Goal: Transaction & Acquisition: Purchase product/service

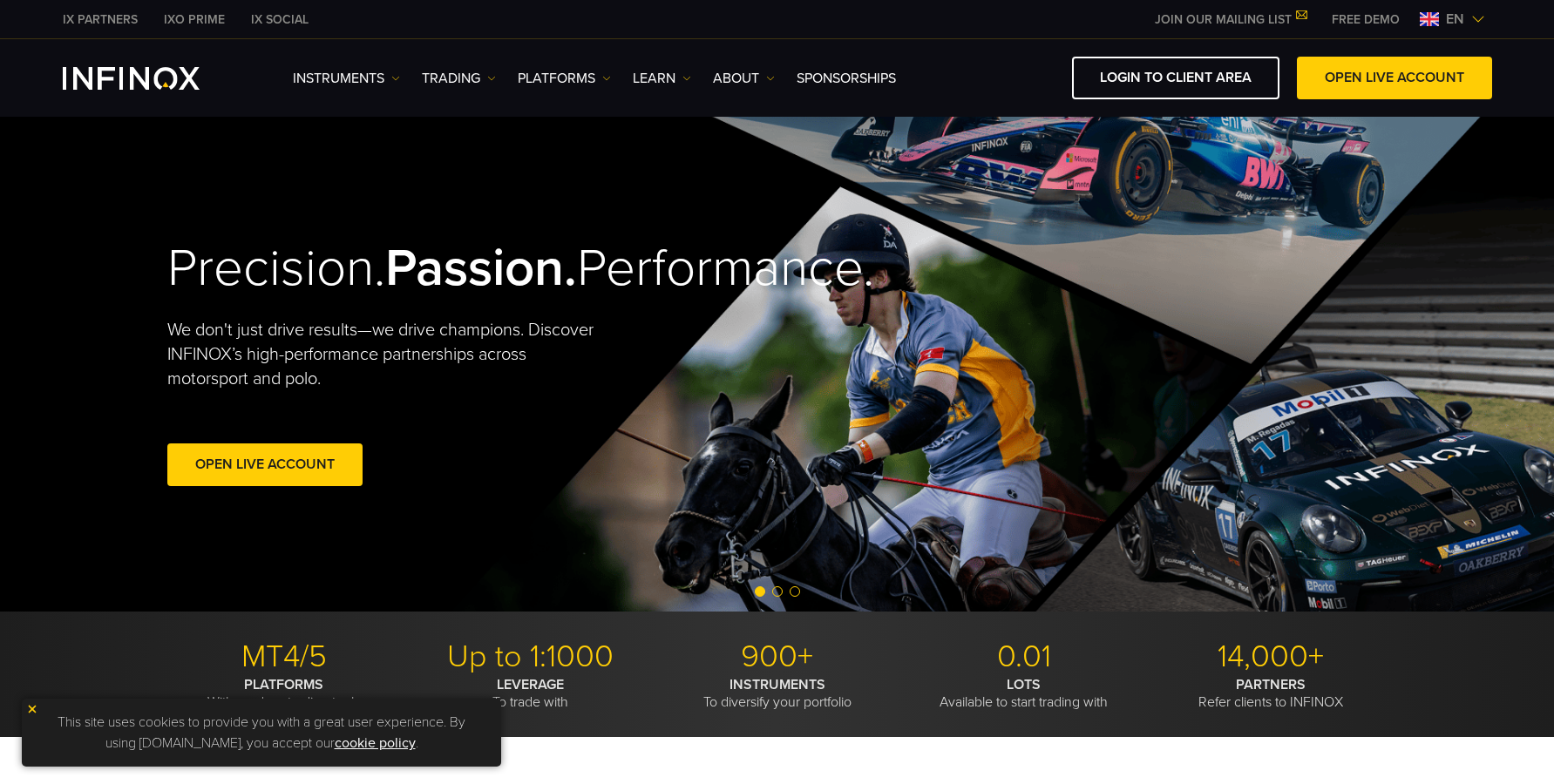
click at [34, 712] on img at bounding box center [32, 709] width 12 height 12
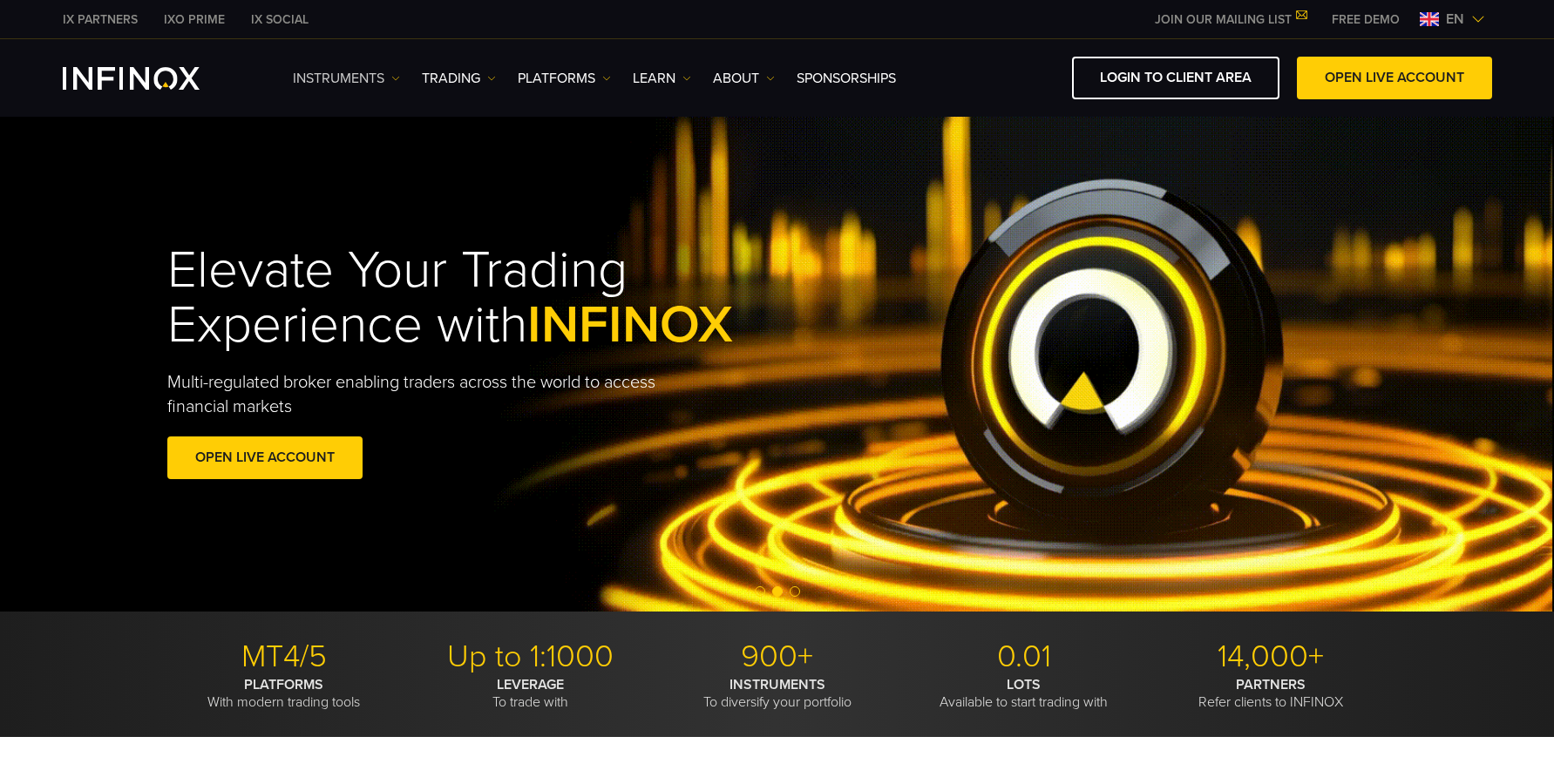
click at [386, 77] on link "Instruments" at bounding box center [346, 79] width 107 height 21
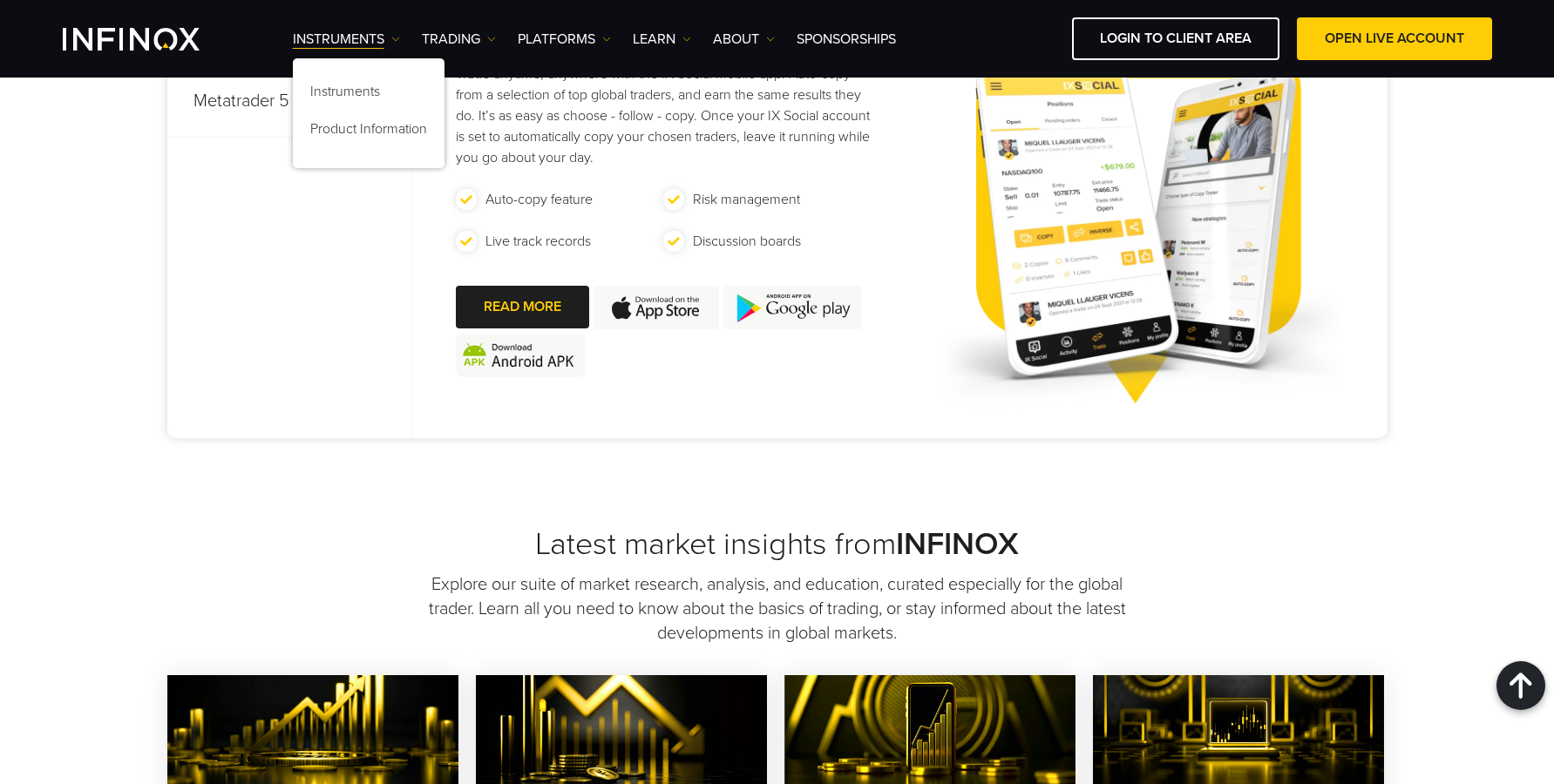
scroll to position [1510, 0]
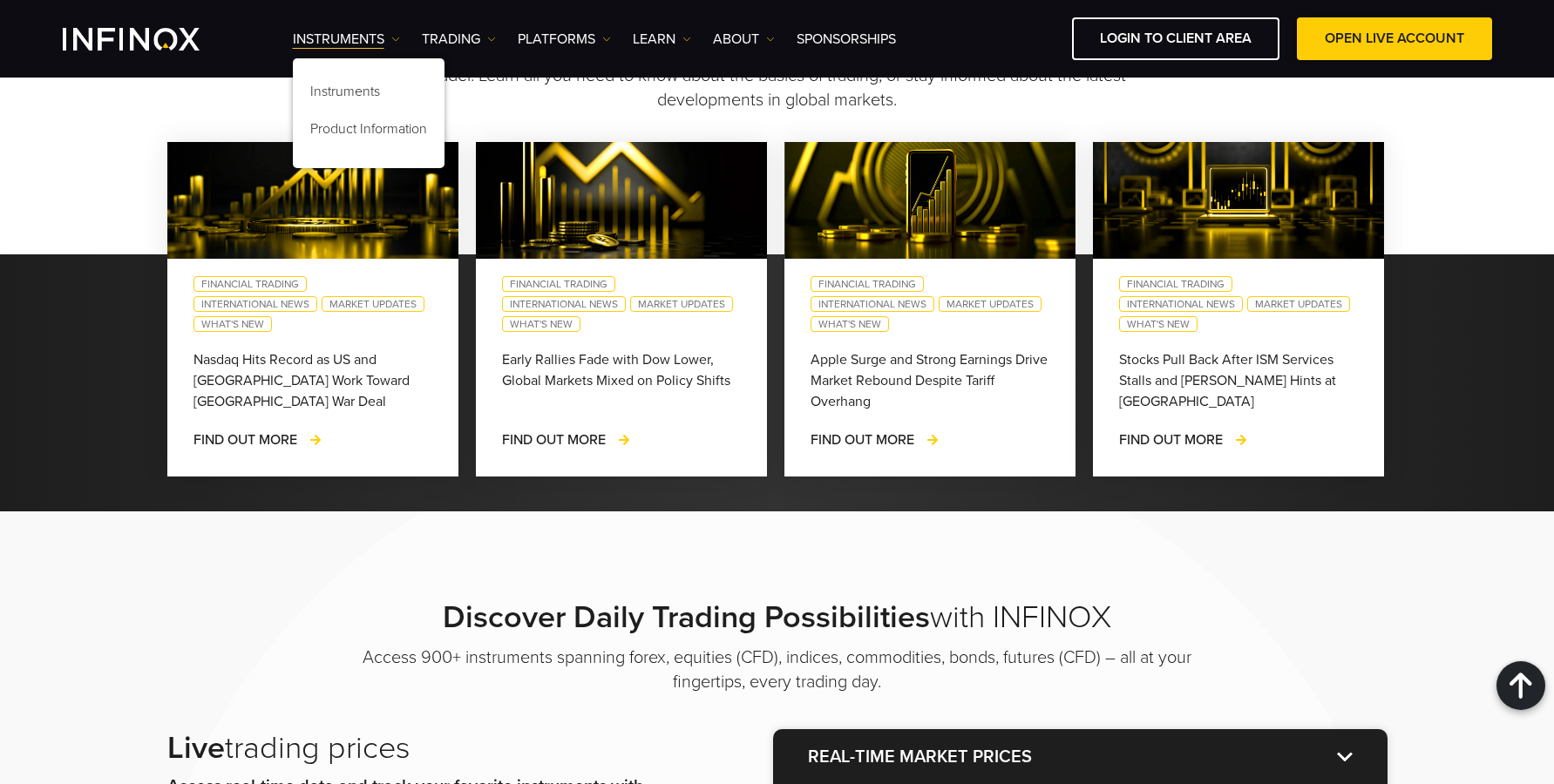
click at [1421, 50] on link "OPEN LIVE ACCOUNT" at bounding box center [1394, 38] width 195 height 43
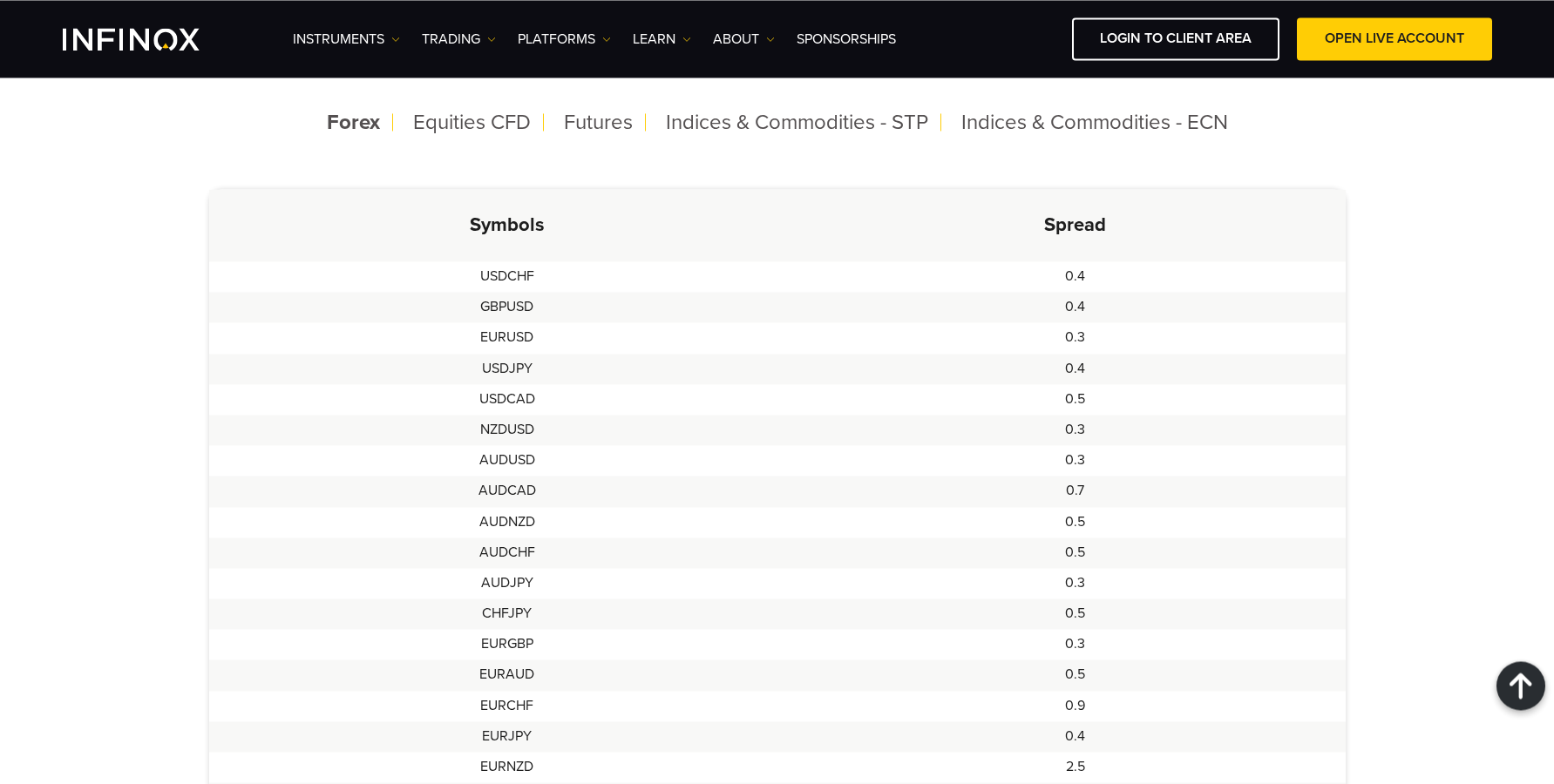
scroll to position [461, 0]
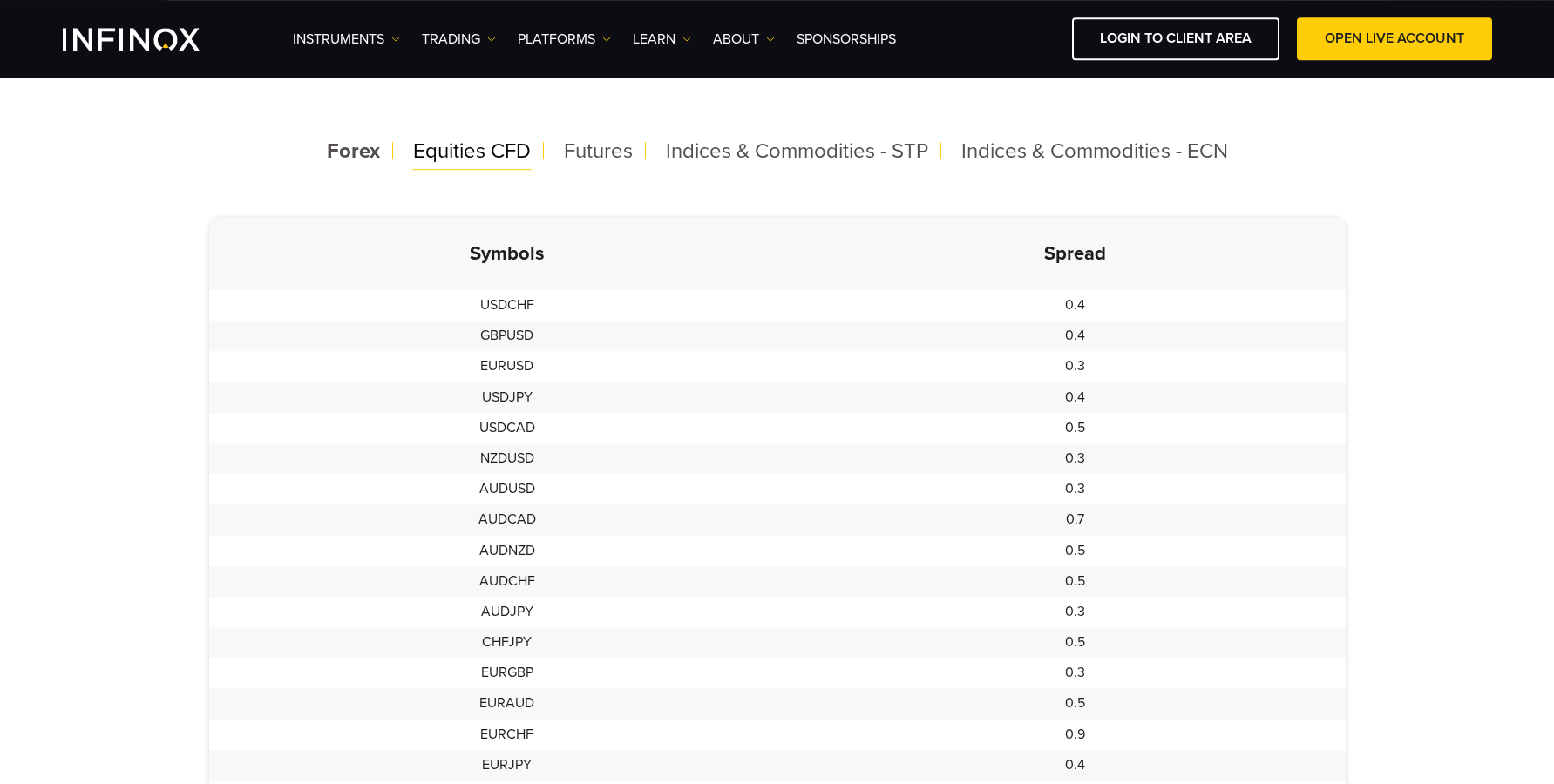
click at [426, 152] on span "Equities CFD" at bounding box center [472, 150] width 117 height 25
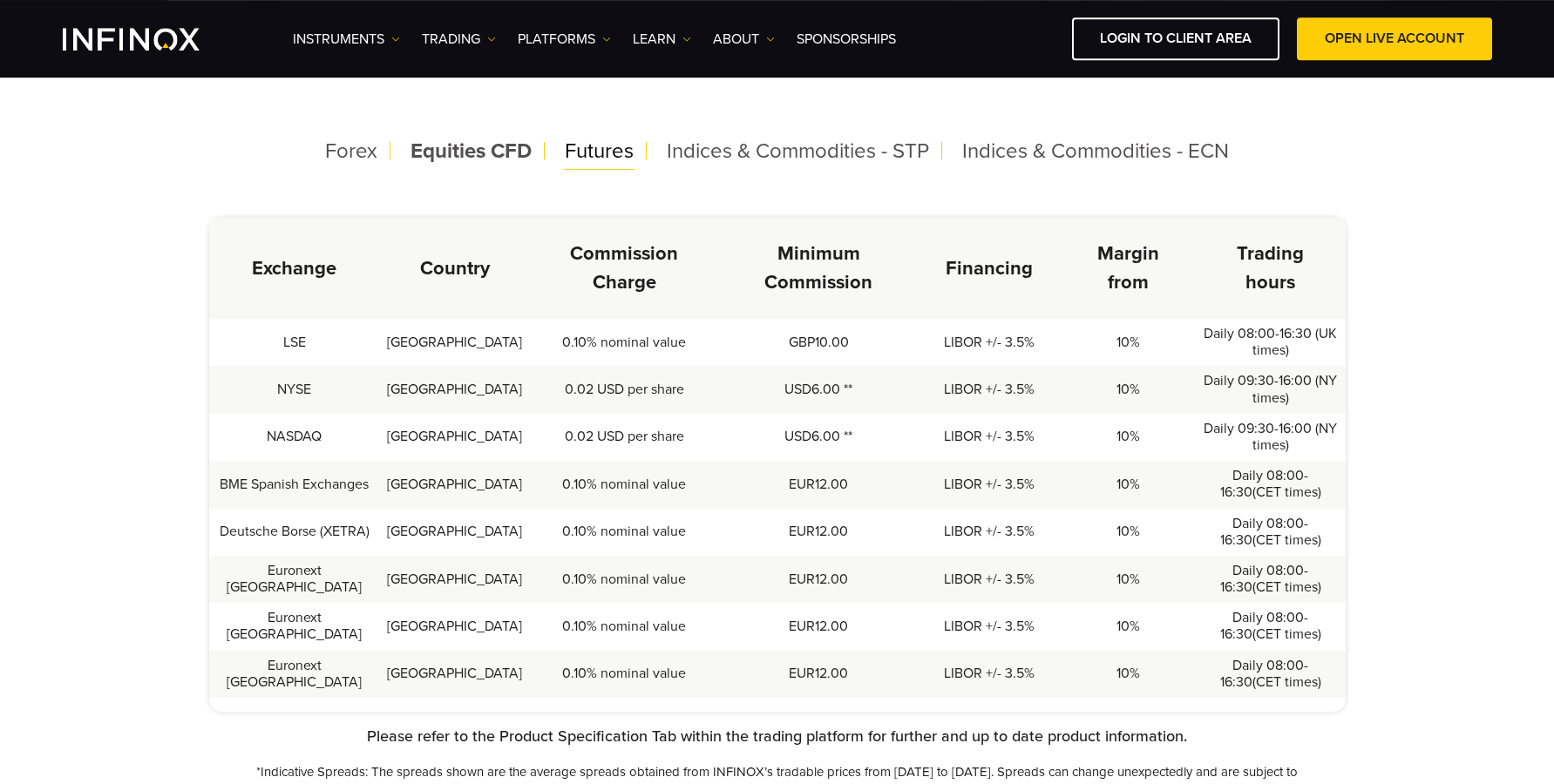
click at [622, 158] on span "Futures" at bounding box center [599, 150] width 69 height 25
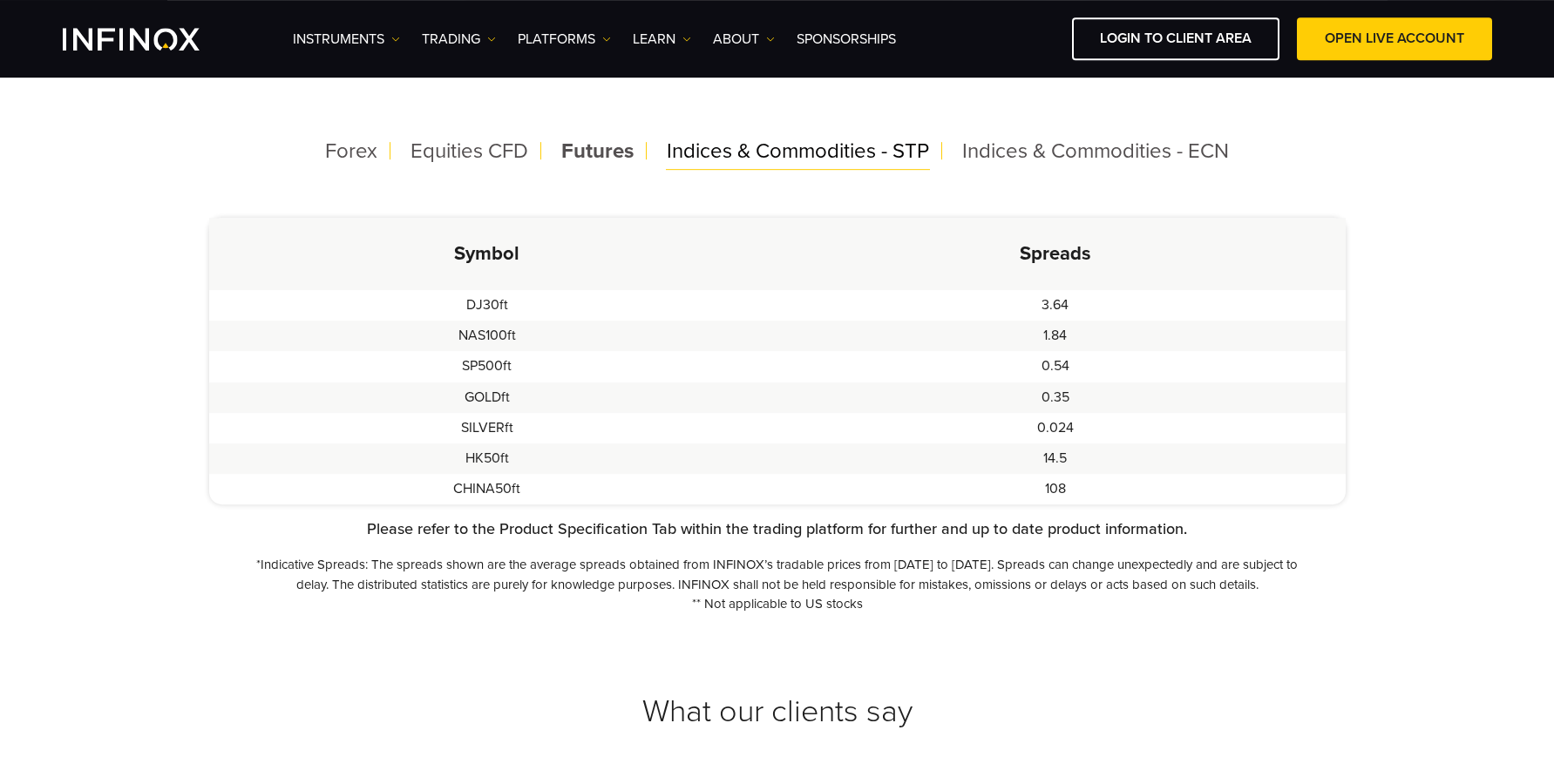
click at [715, 161] on span "Indices & Commodities - STP" at bounding box center [798, 150] width 263 height 25
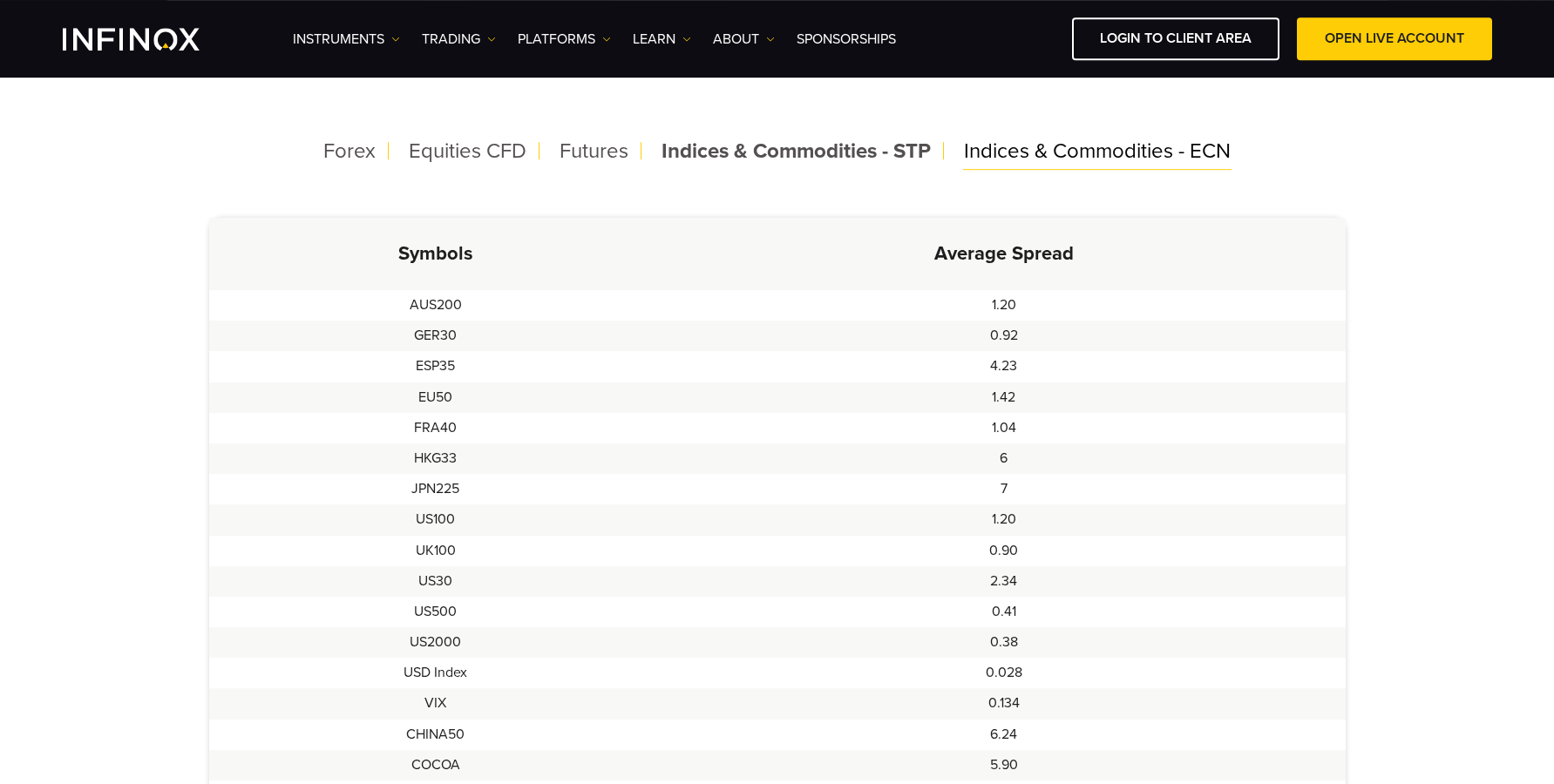
click at [1023, 154] on span "Indices & Commodities - ECN" at bounding box center [1097, 150] width 267 height 25
click at [875, 153] on span "Indices & Commodities - STP" at bounding box center [793, 150] width 263 height 25
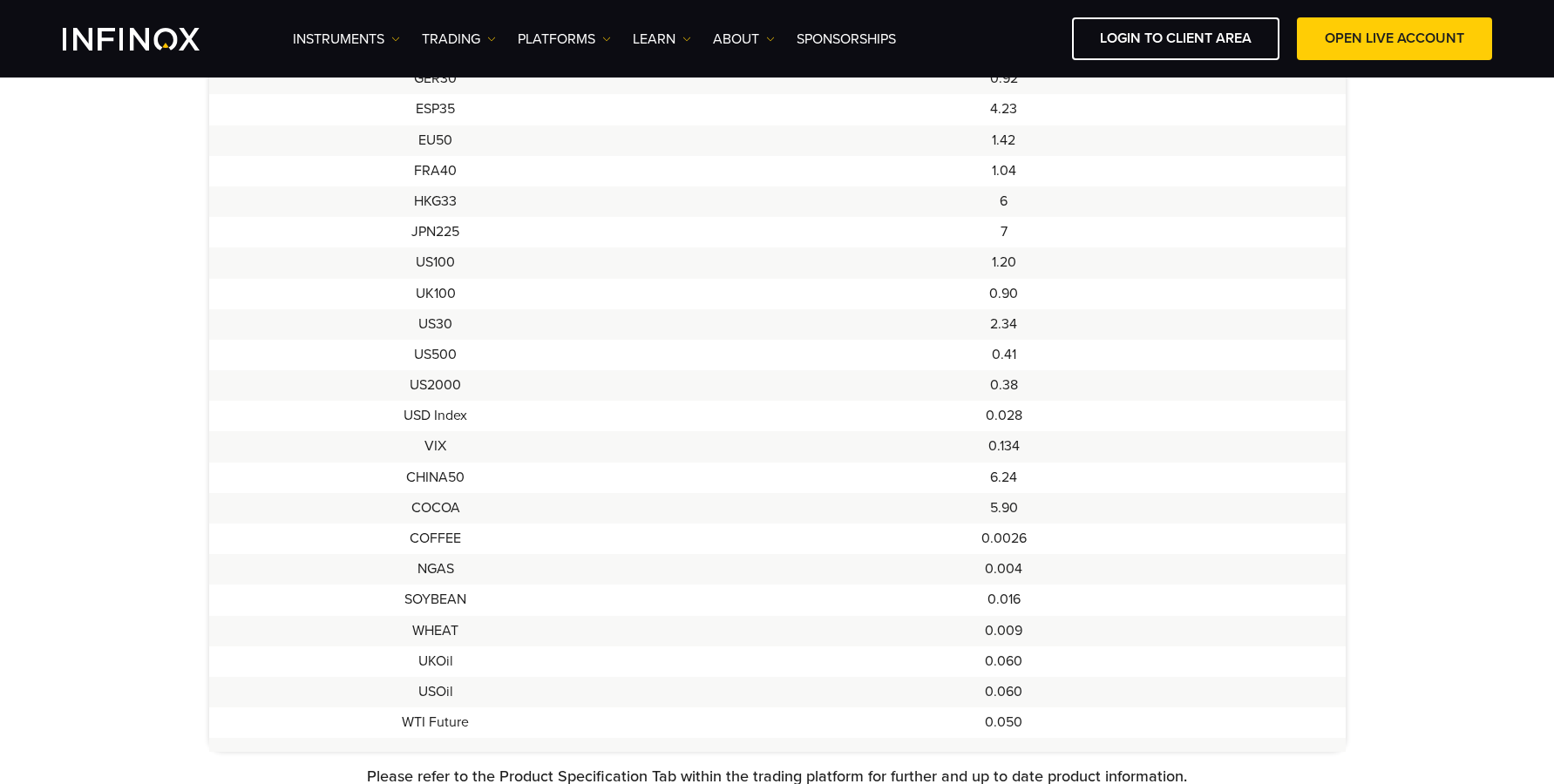
scroll to position [816, 0]
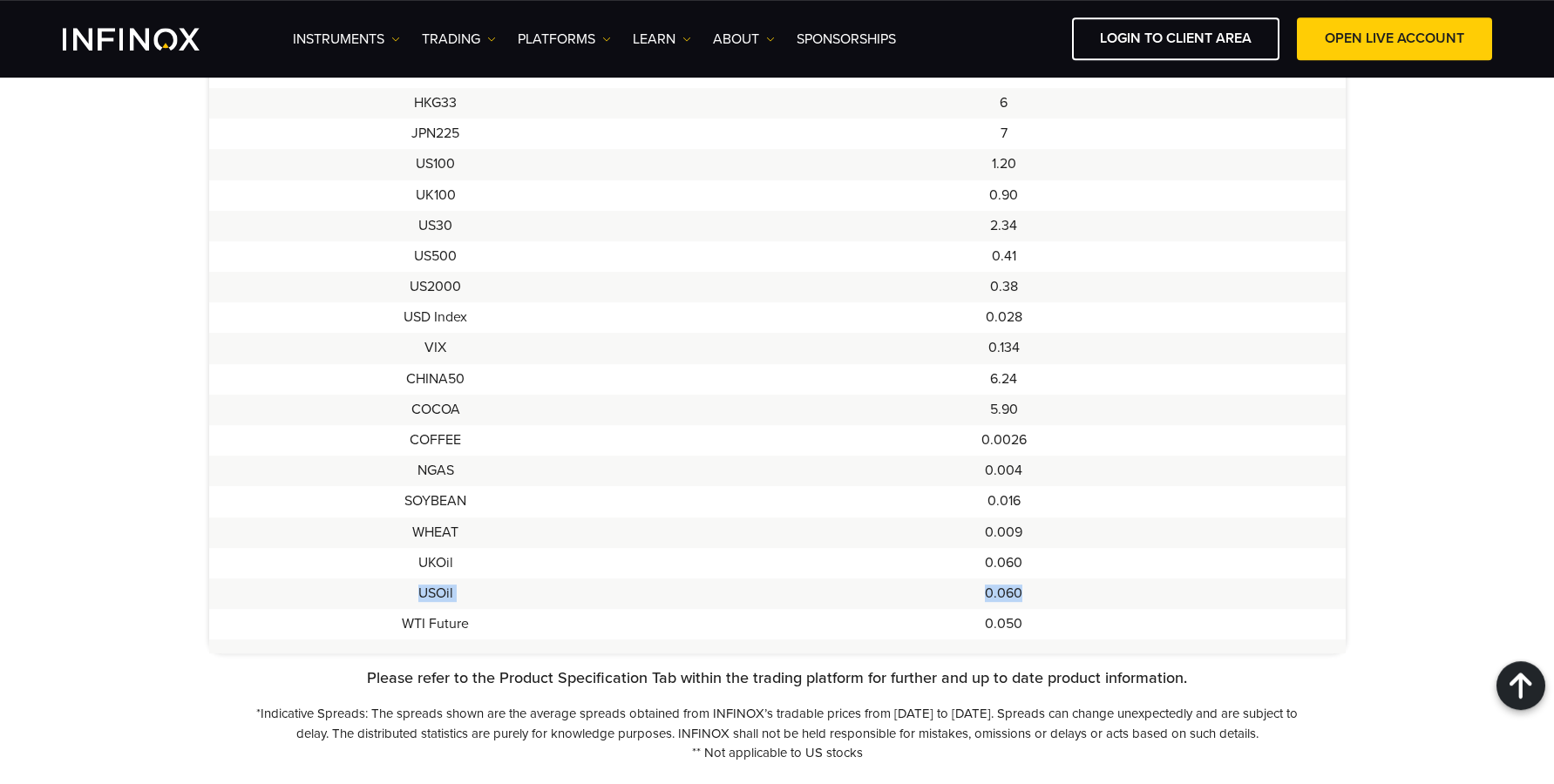
drag, startPoint x: 412, startPoint y: 591, endPoint x: 1035, endPoint y: 581, distance: 623.1
click at [1035, 581] on tr "USOil 0.060" at bounding box center [777, 593] width 1136 height 31
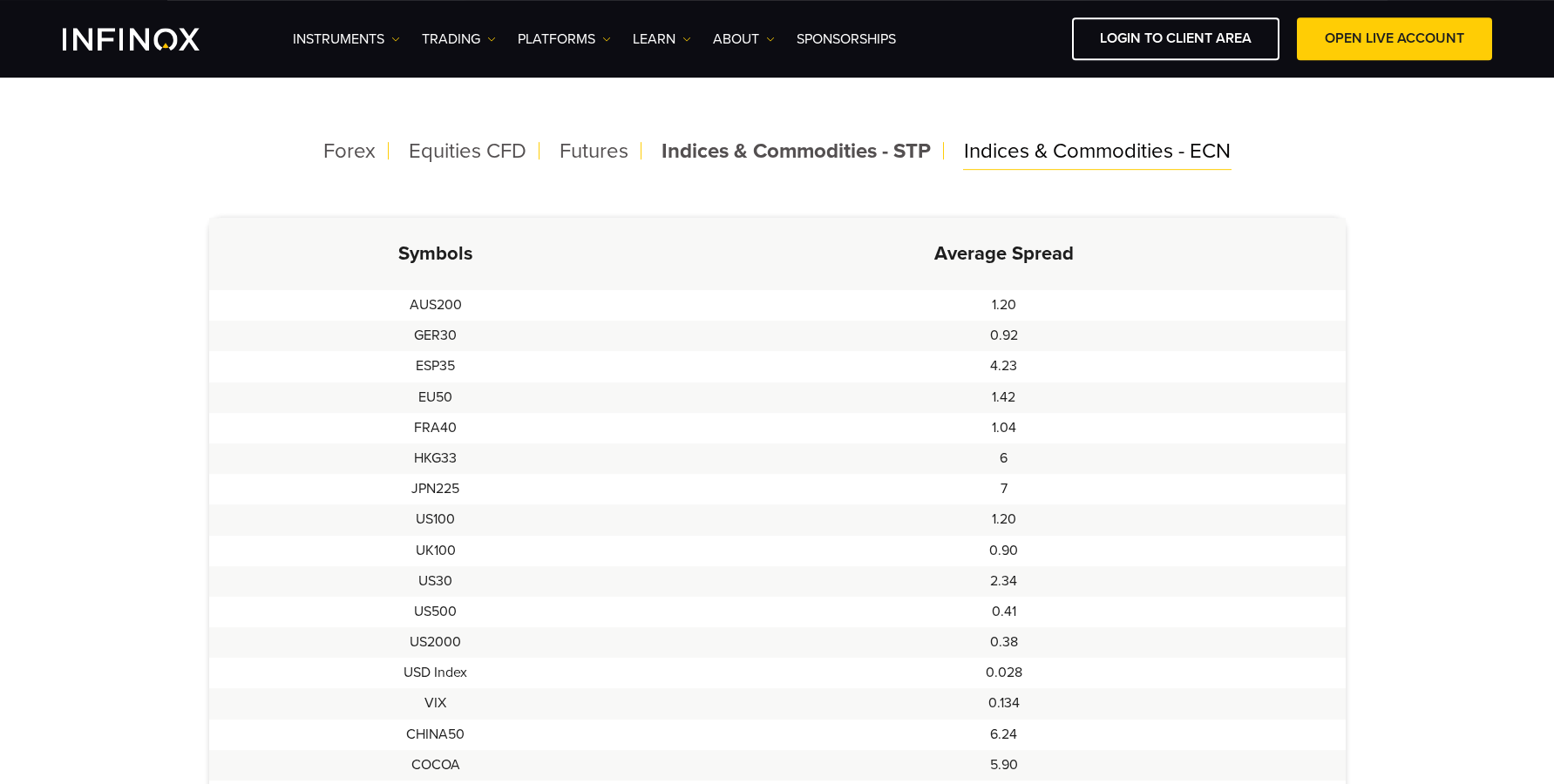
click at [1085, 163] on span "Indices & Commodities - ECN" at bounding box center [1097, 150] width 267 height 25
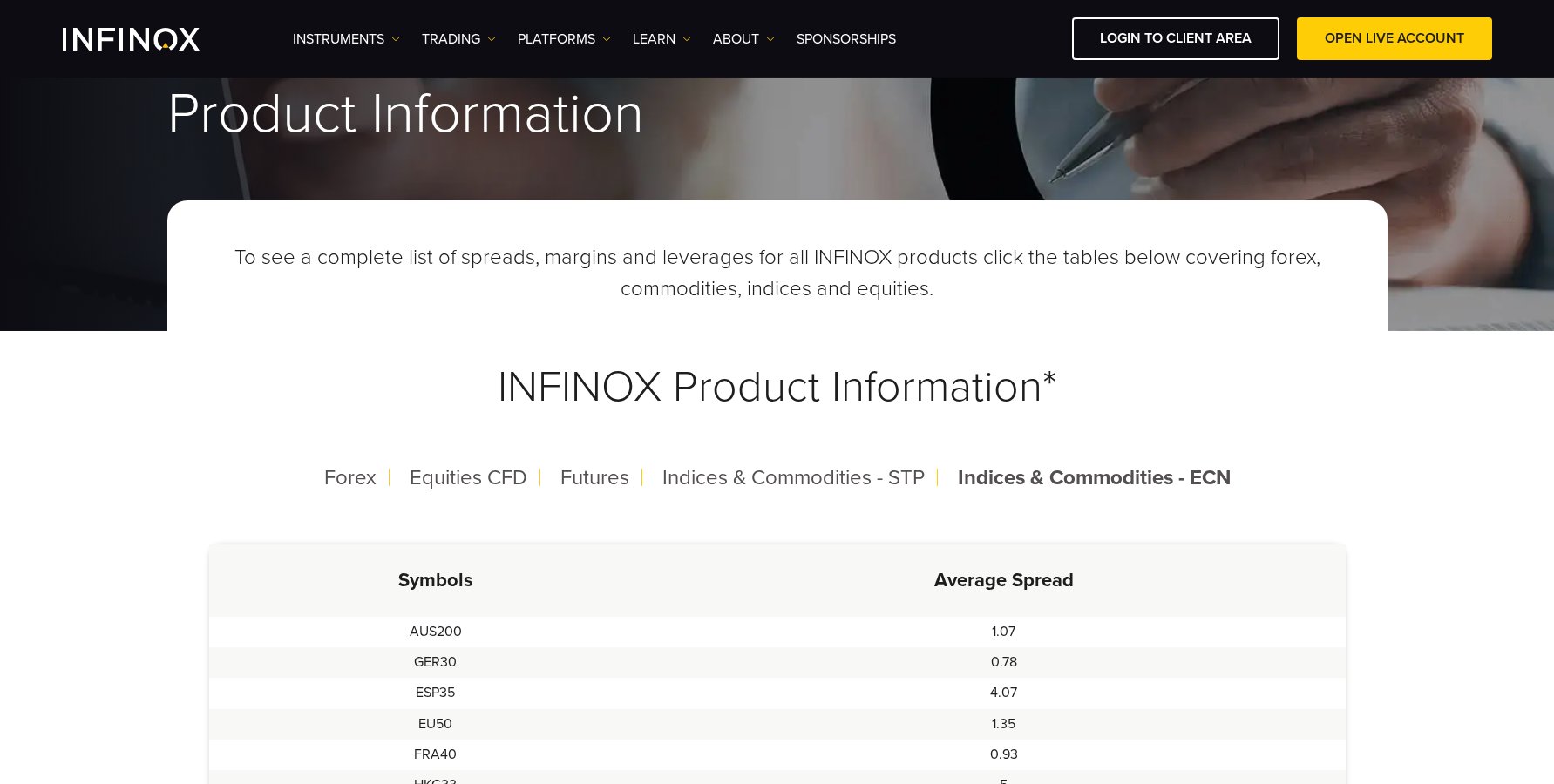
scroll to position [105, 0]
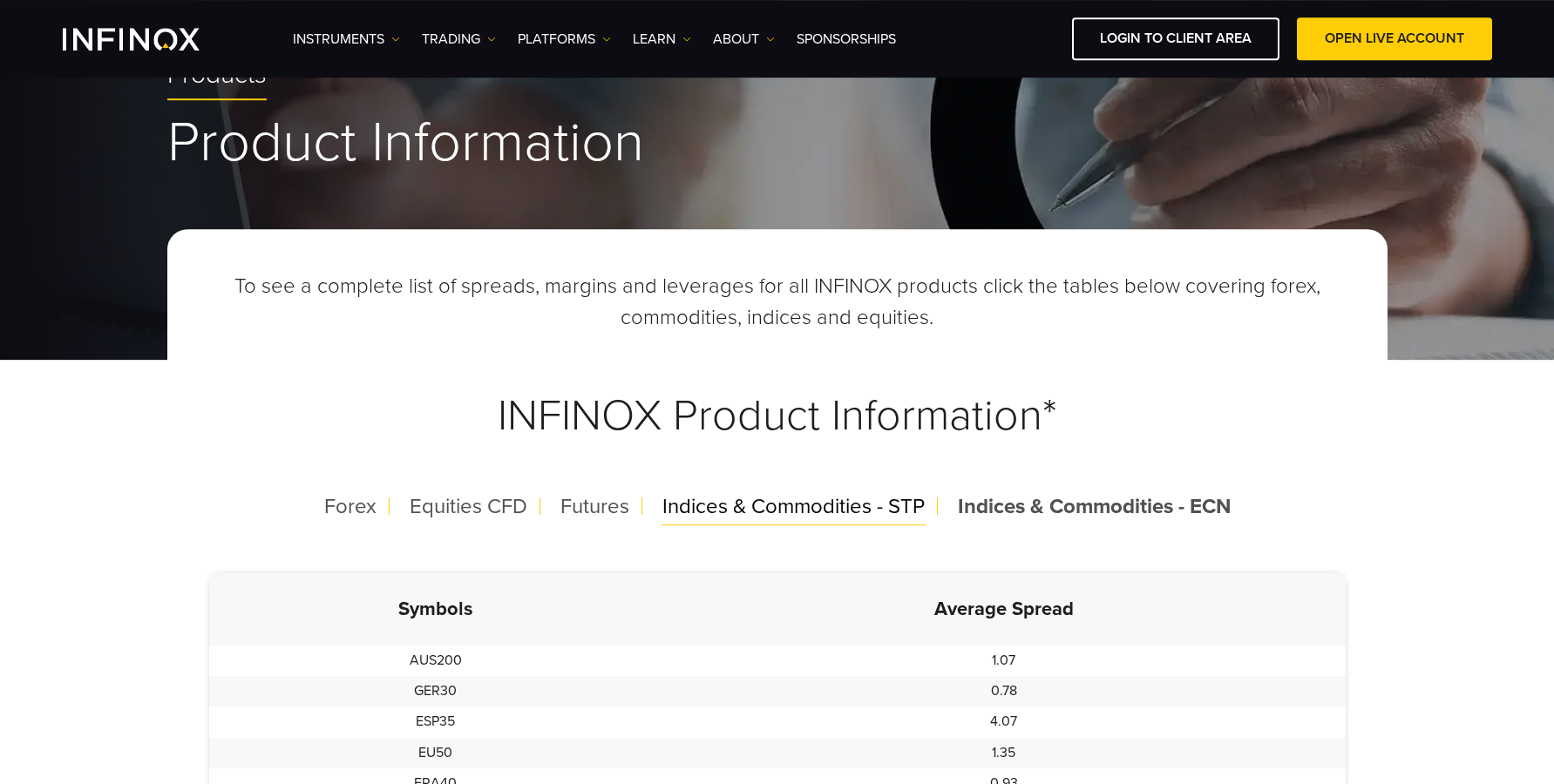
click at [763, 513] on span "Indices & Commodities - STP" at bounding box center [793, 506] width 263 height 25
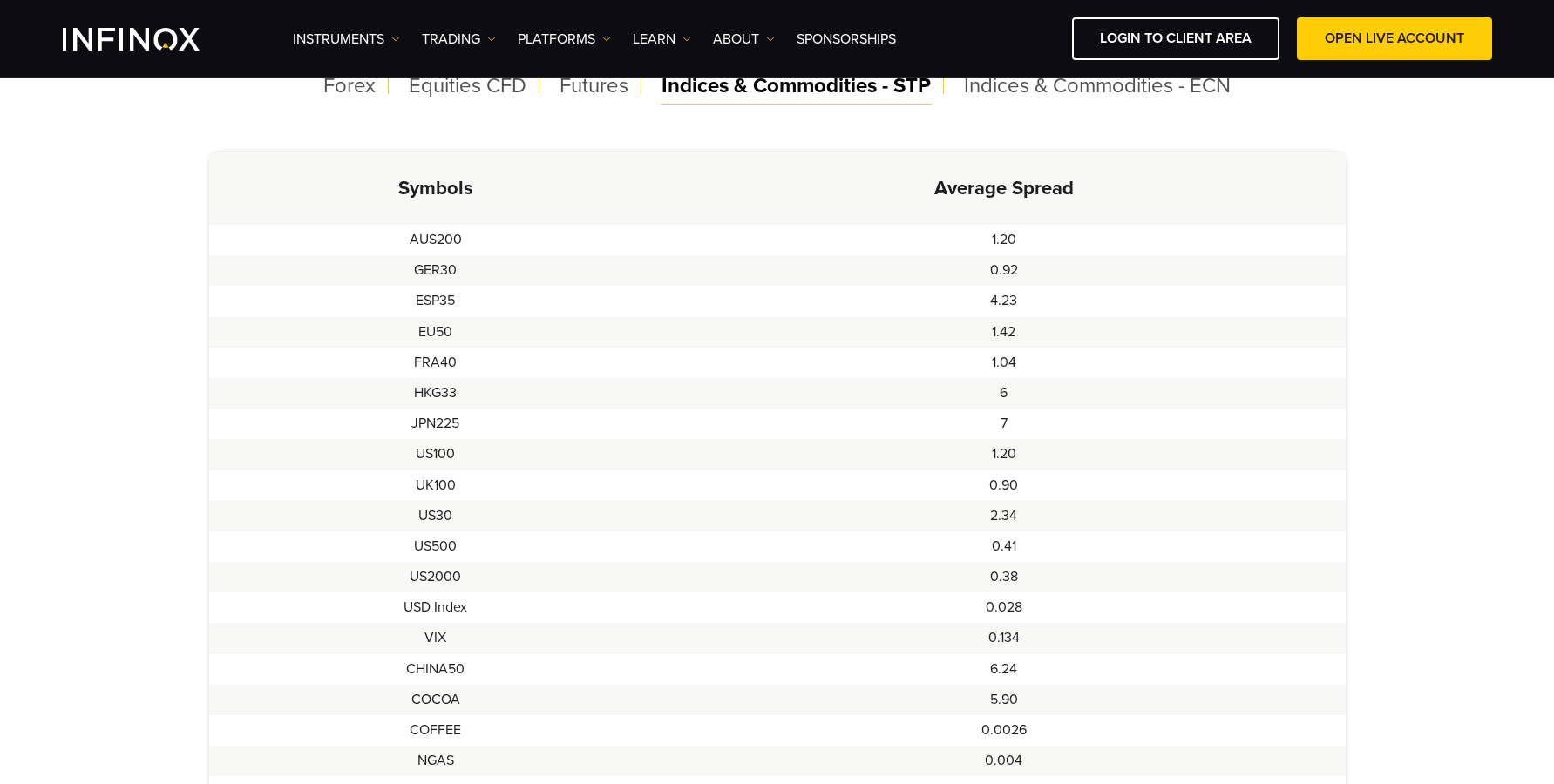
scroll to position [461, 0]
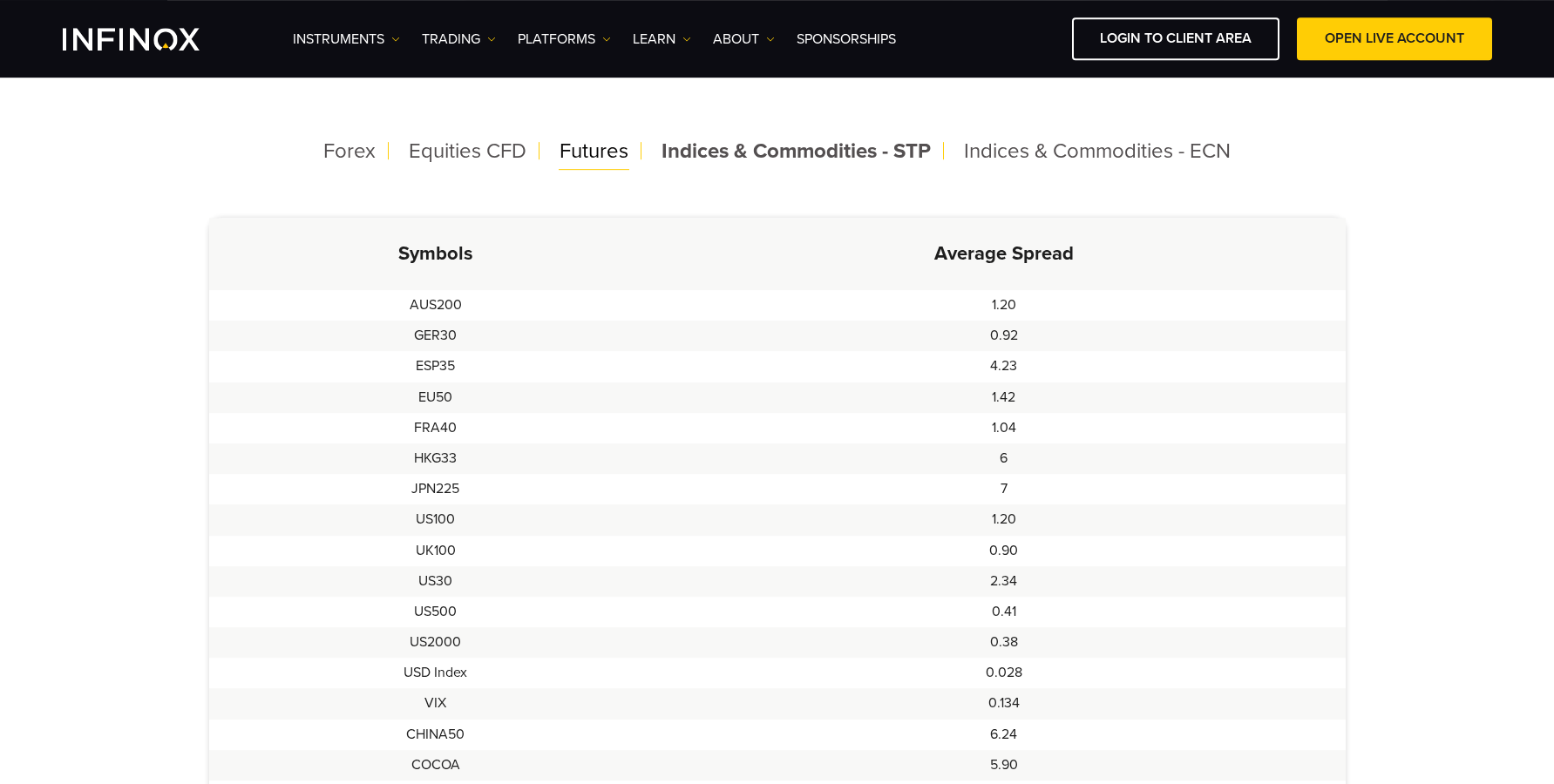
click at [622, 152] on span "Futures" at bounding box center [594, 150] width 69 height 25
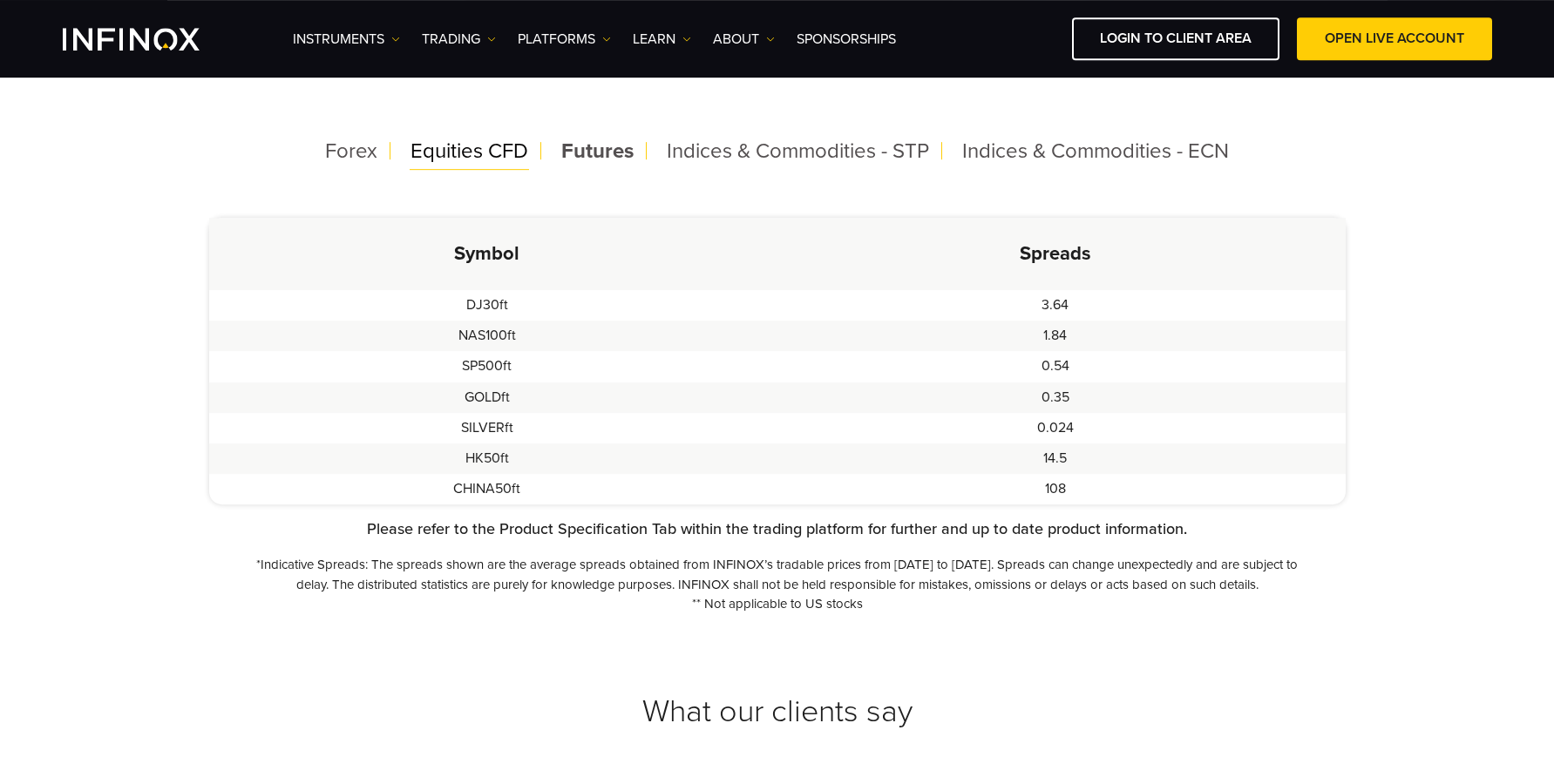
click at [492, 153] on span "Equities CFD" at bounding box center [469, 150] width 117 height 25
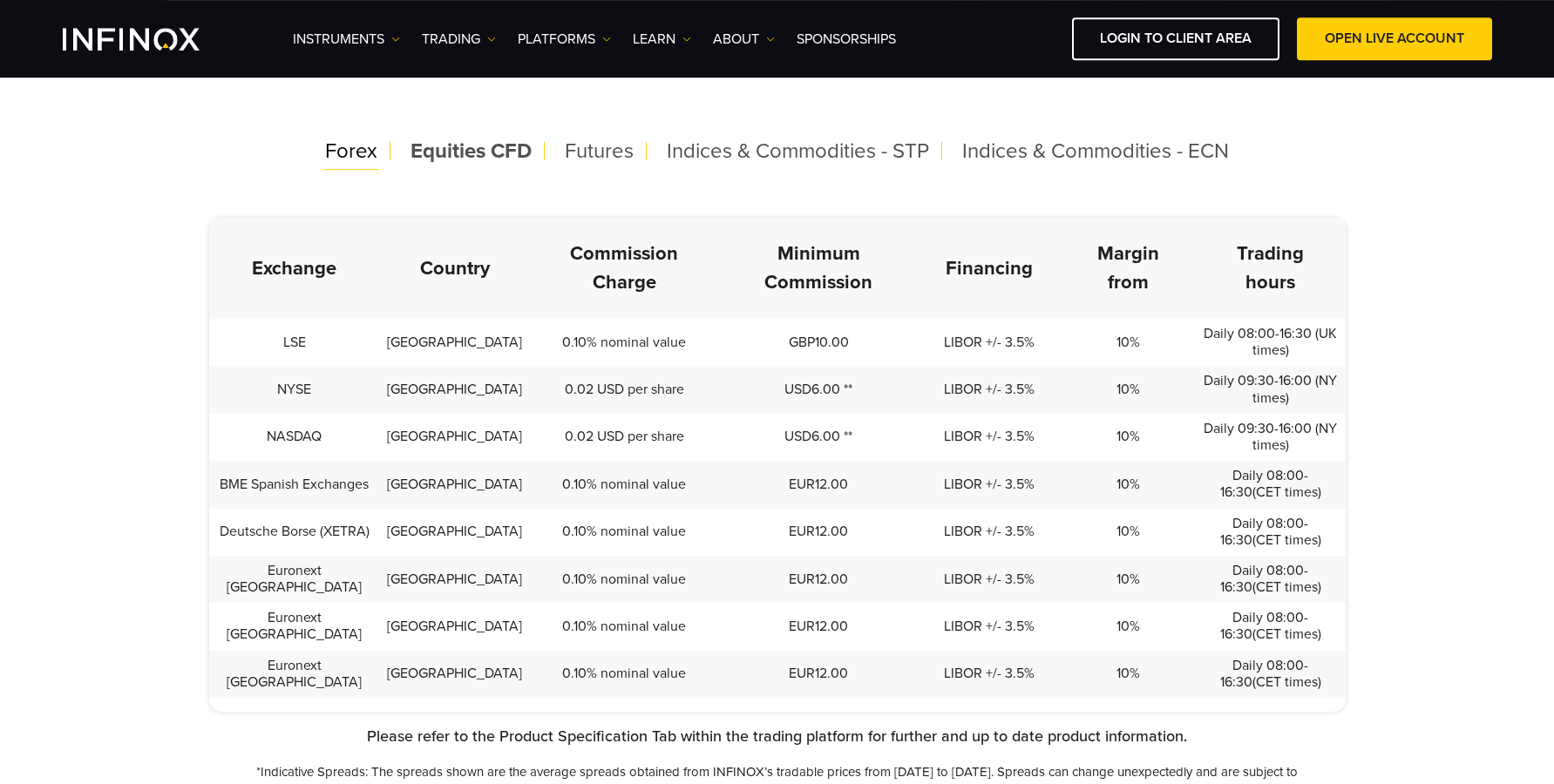
click at [369, 153] on span "Forex" at bounding box center [351, 150] width 53 height 25
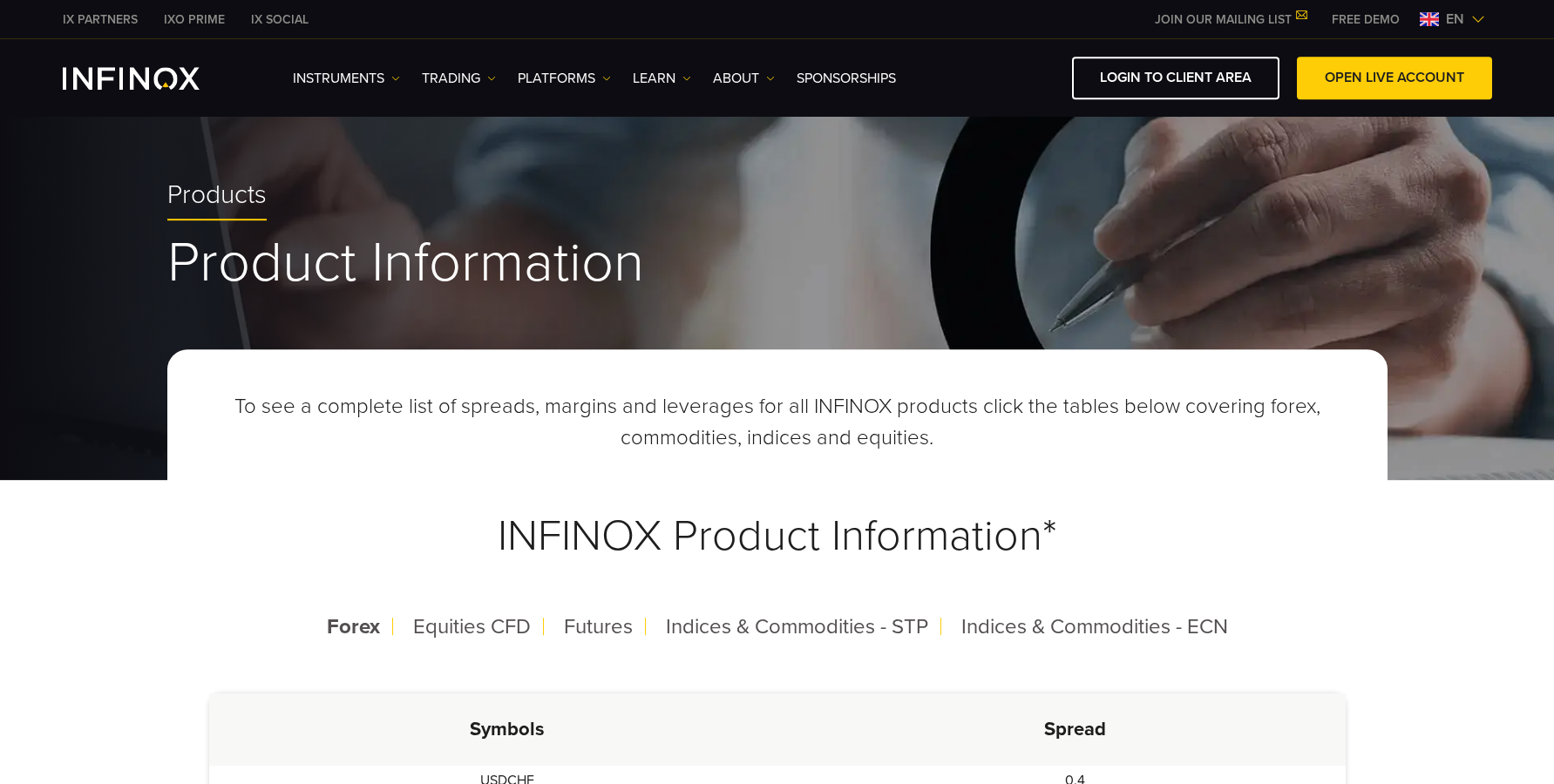
scroll to position [0, 0]
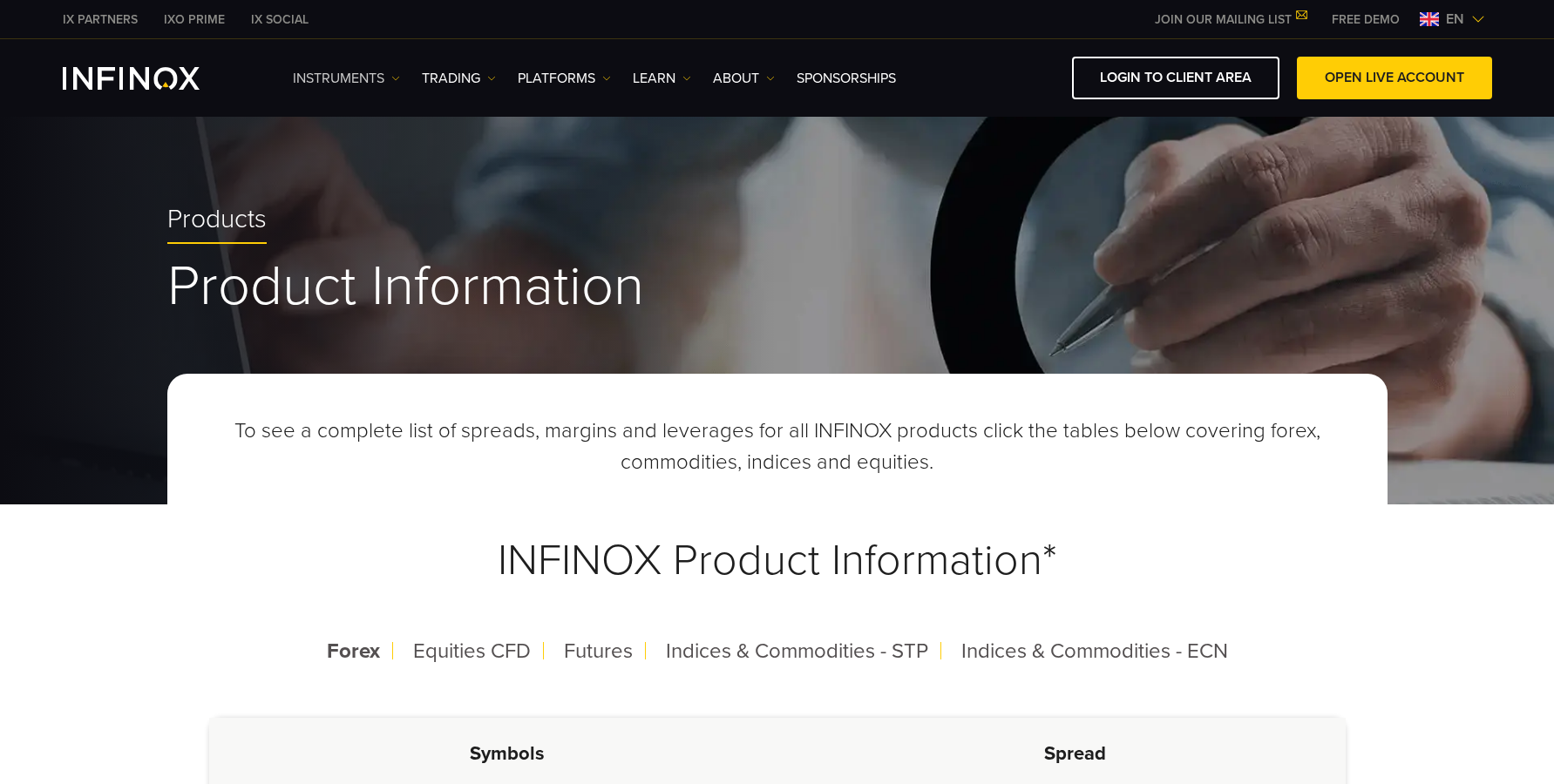
click at [348, 72] on link "Instruments" at bounding box center [346, 79] width 107 height 21
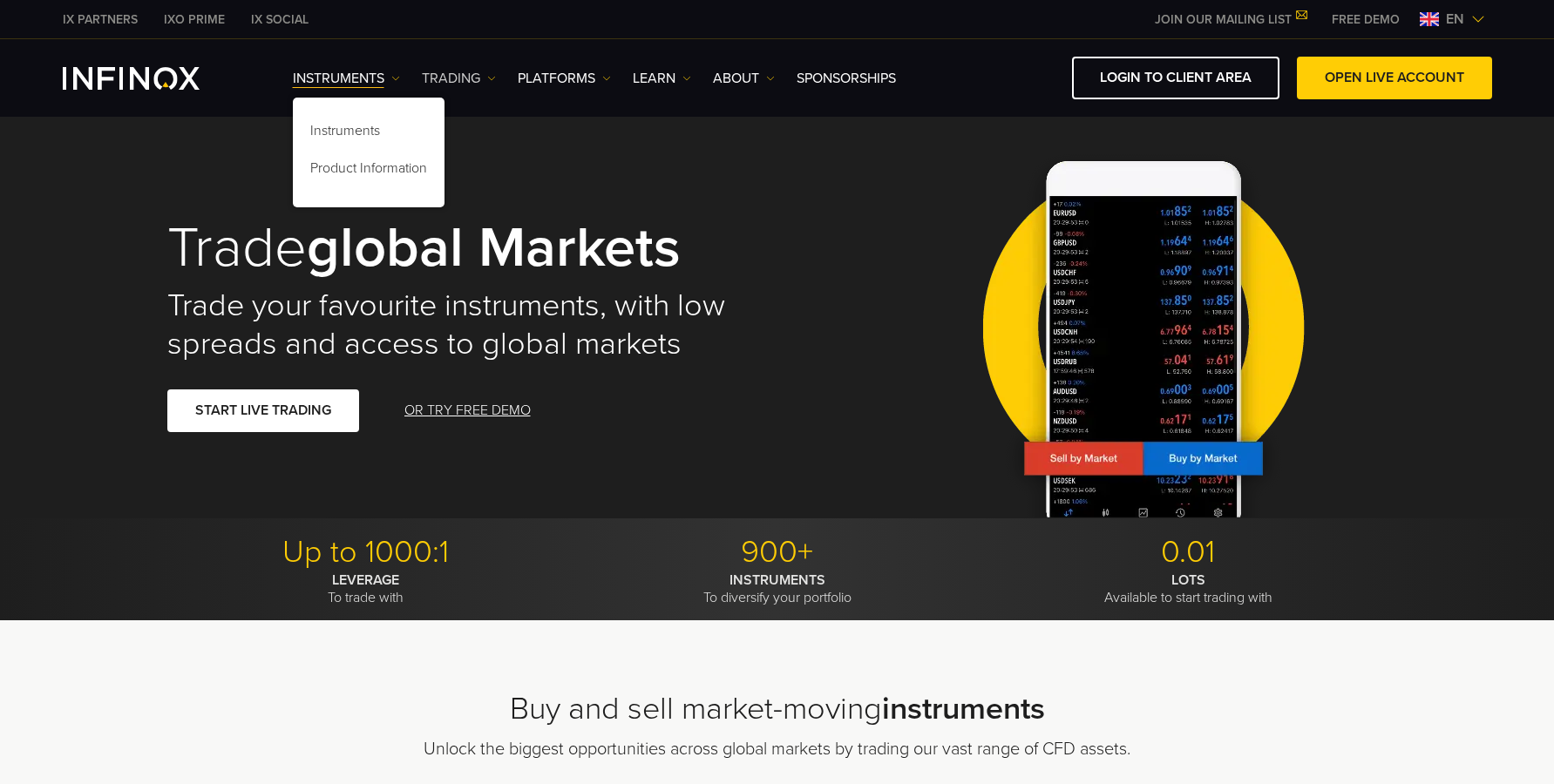
click at [458, 77] on link "TRADING" at bounding box center [459, 79] width 74 height 21
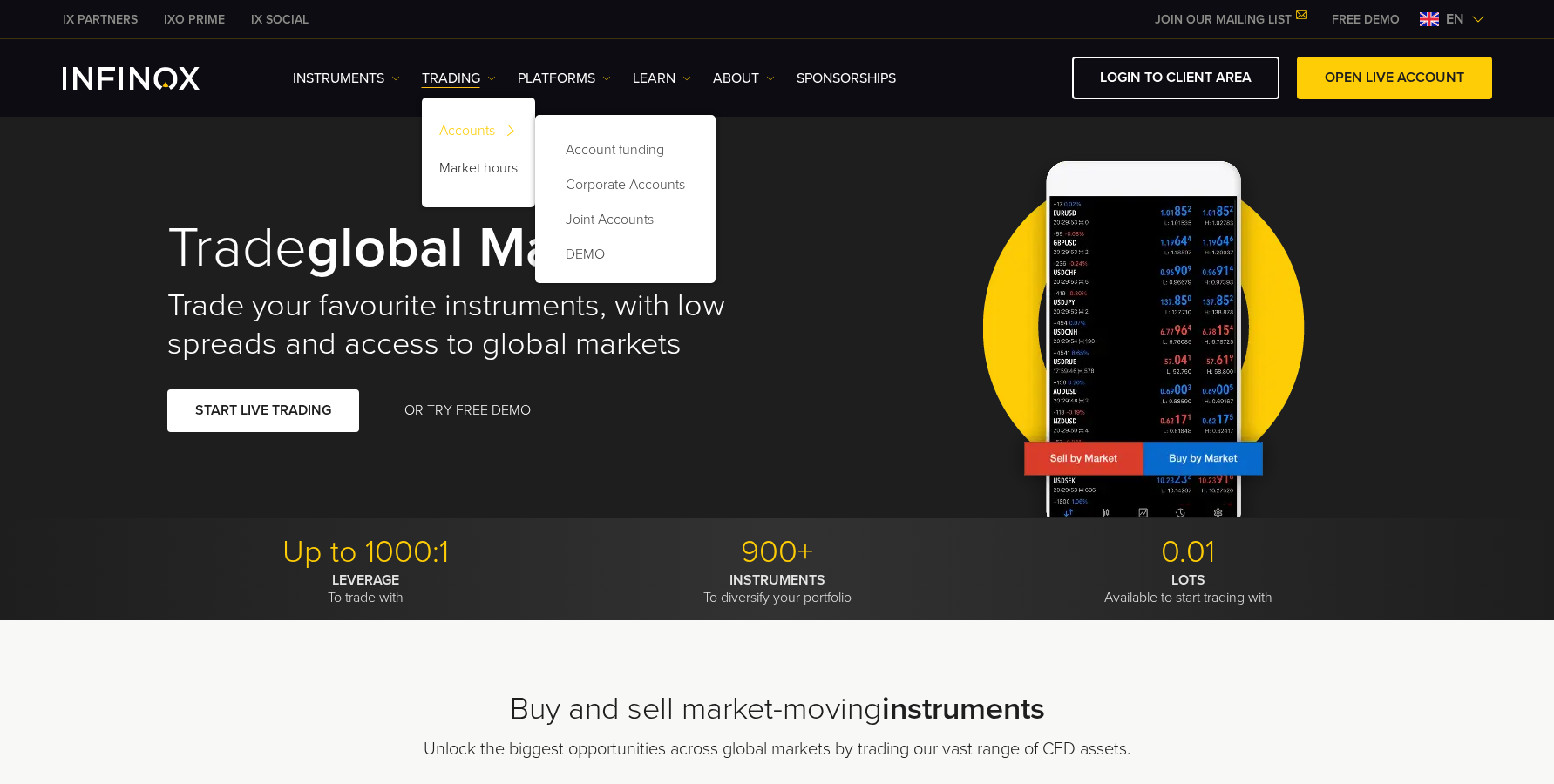
click at [493, 136] on link "Accounts" at bounding box center [478, 133] width 113 height 38
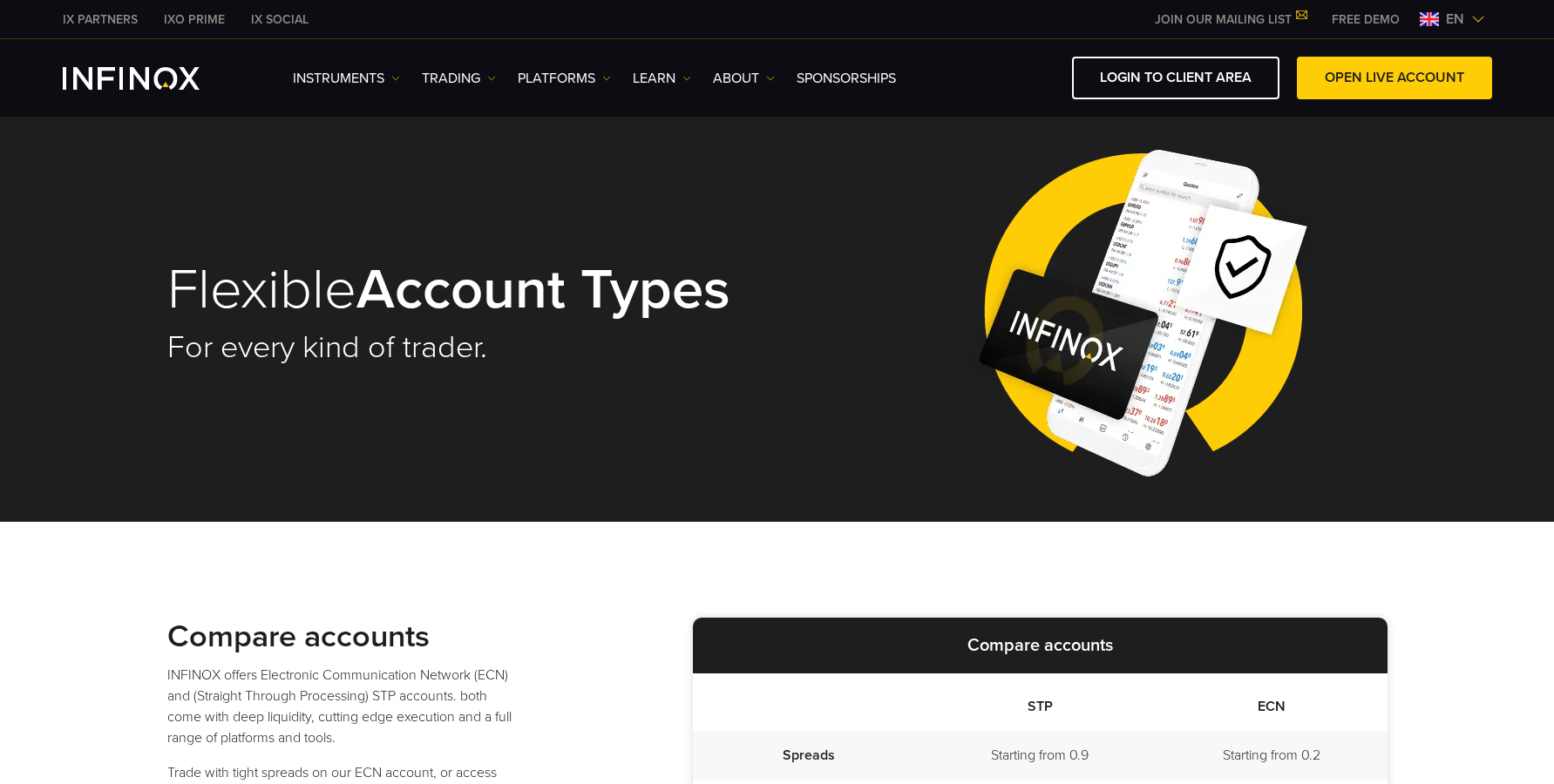
scroll to position [355, 0]
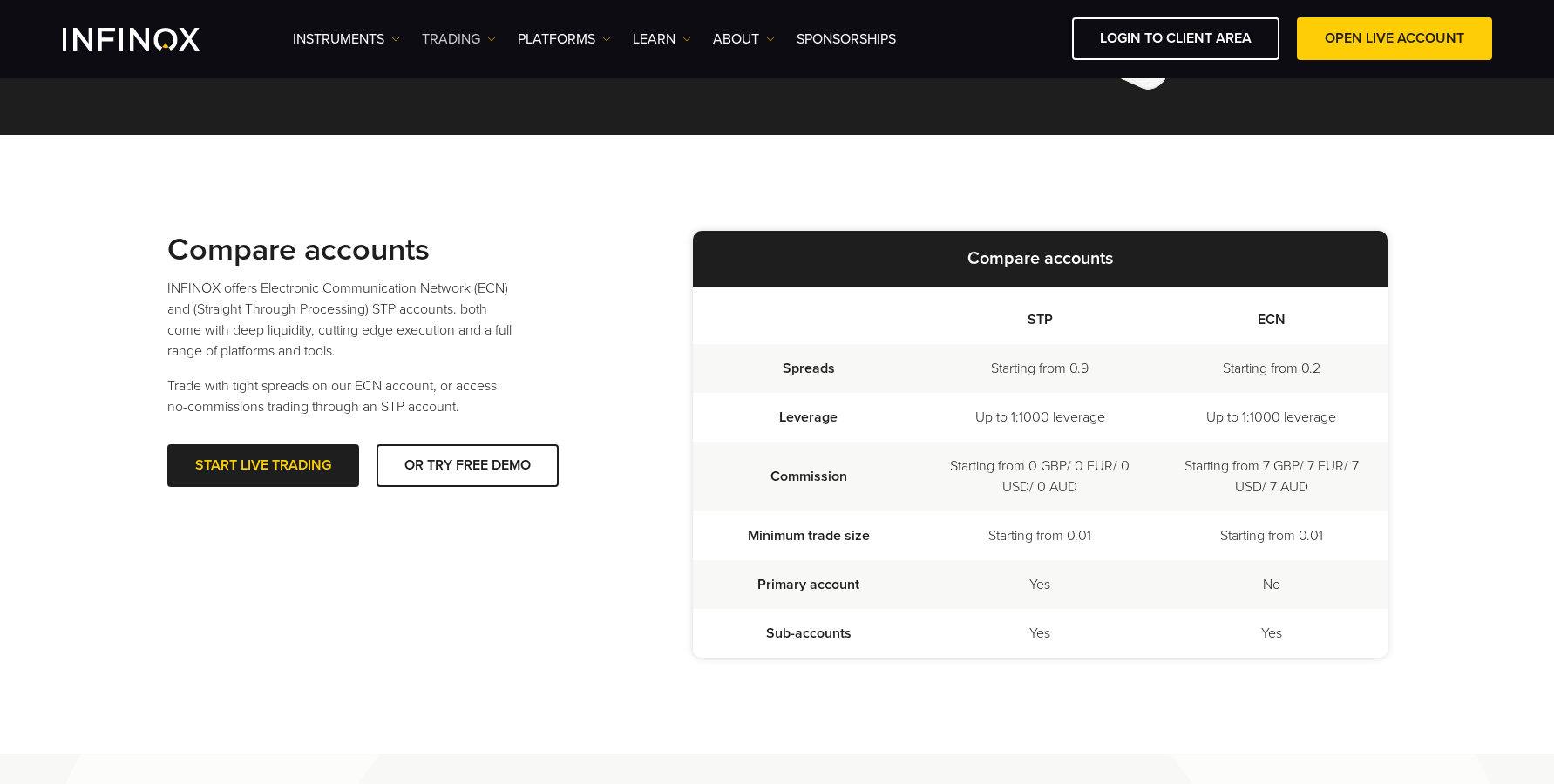
click at [486, 46] on link "TRADING" at bounding box center [459, 39] width 74 height 21
click at [496, 133] on link "Market hours" at bounding box center [478, 131] width 113 height 38
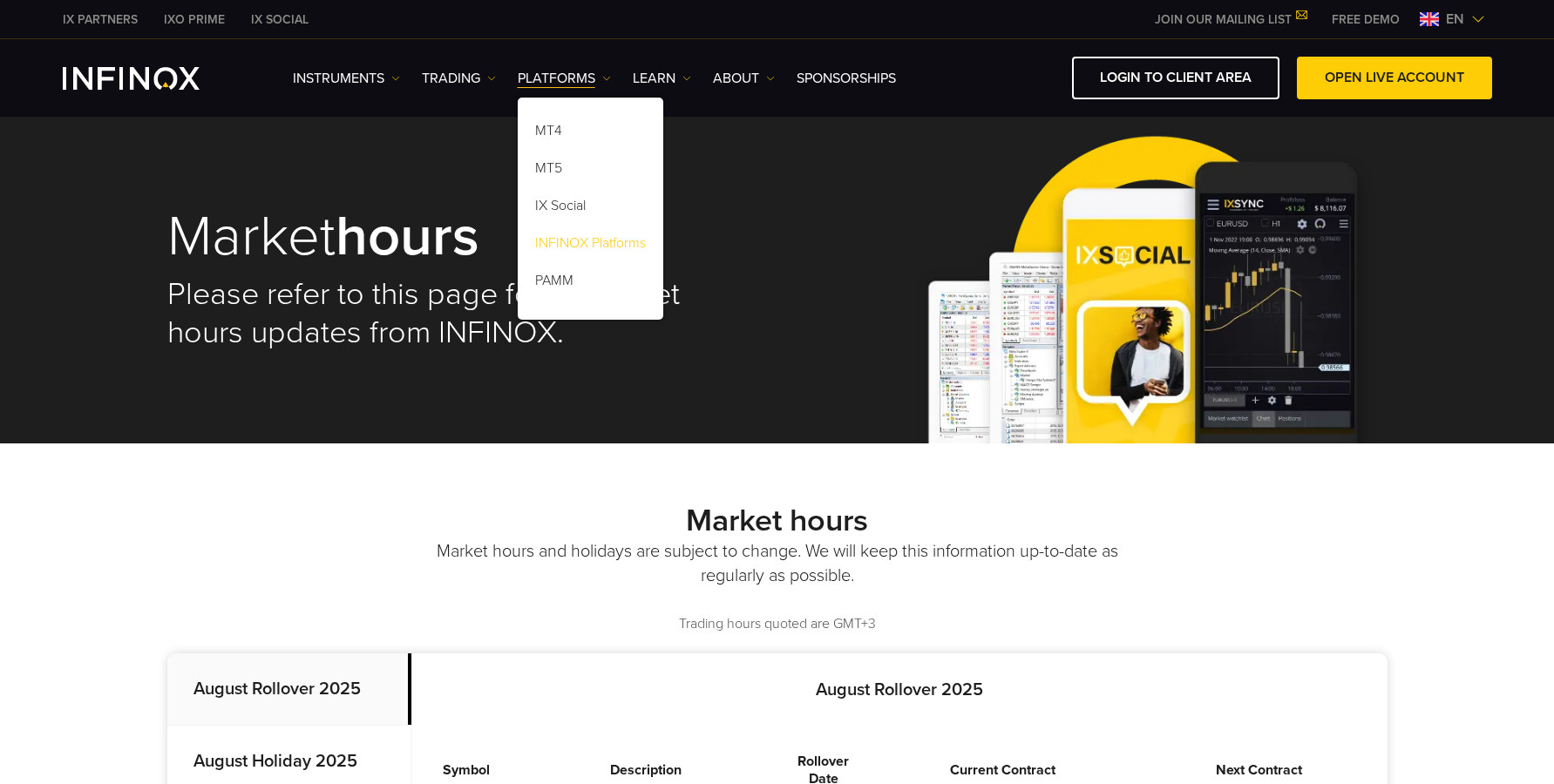
click at [569, 249] on link "INFINOX Platforms" at bounding box center [590, 246] width 145 height 38
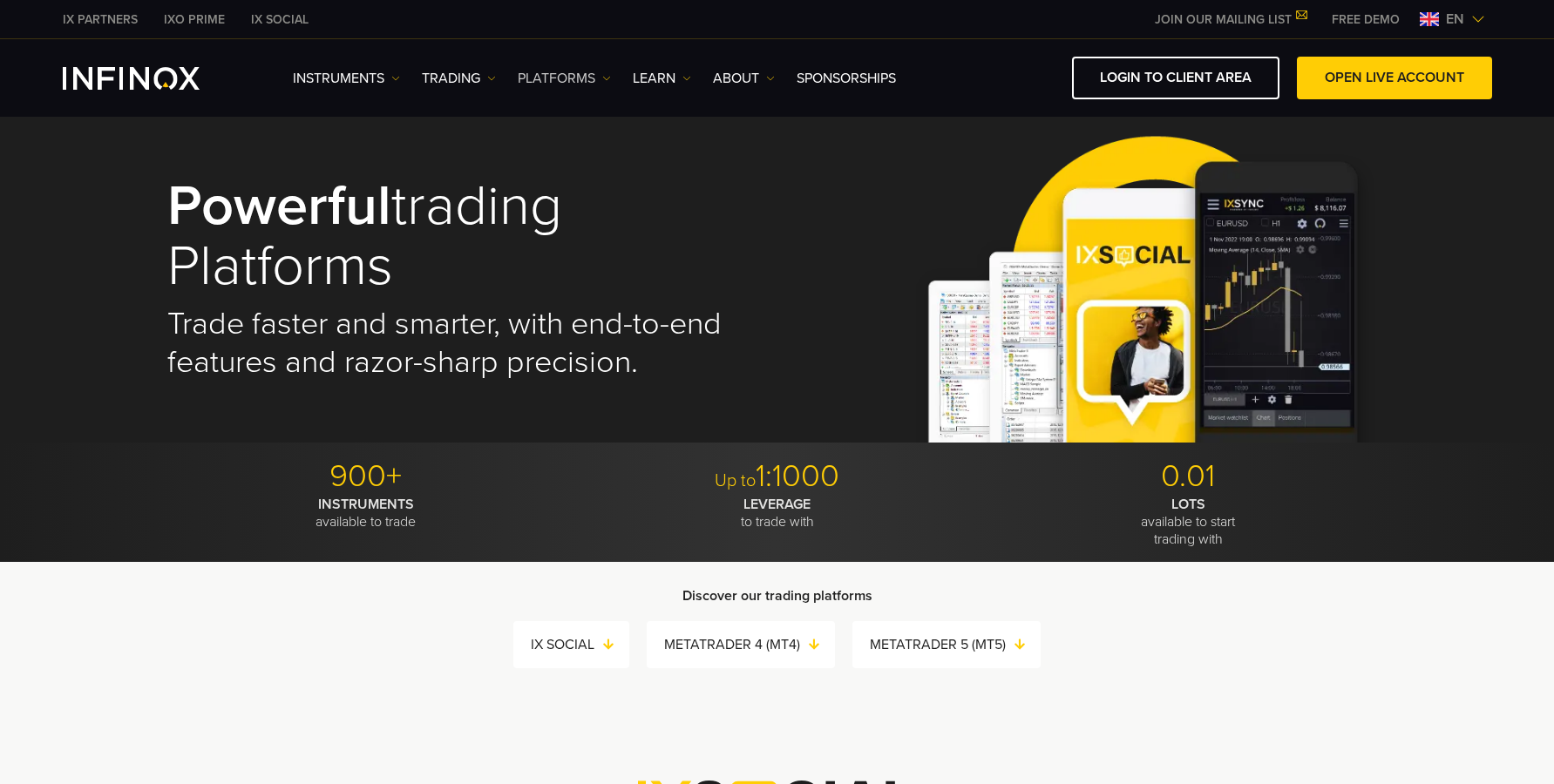
click at [559, 86] on link "PLATFORMS" at bounding box center [564, 79] width 93 height 21
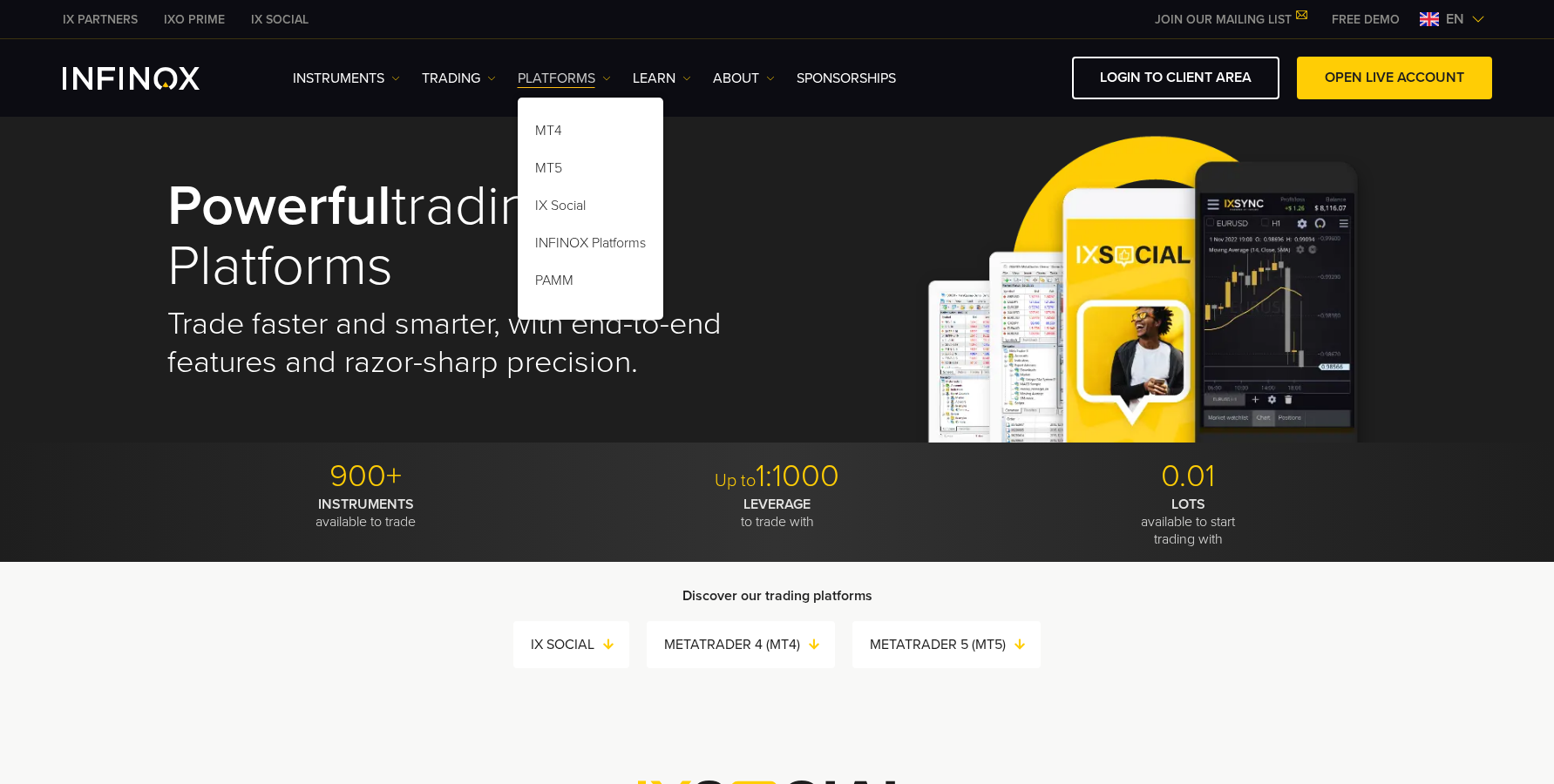
click at [559, 86] on link "PLATFORMS" at bounding box center [564, 79] width 93 height 21
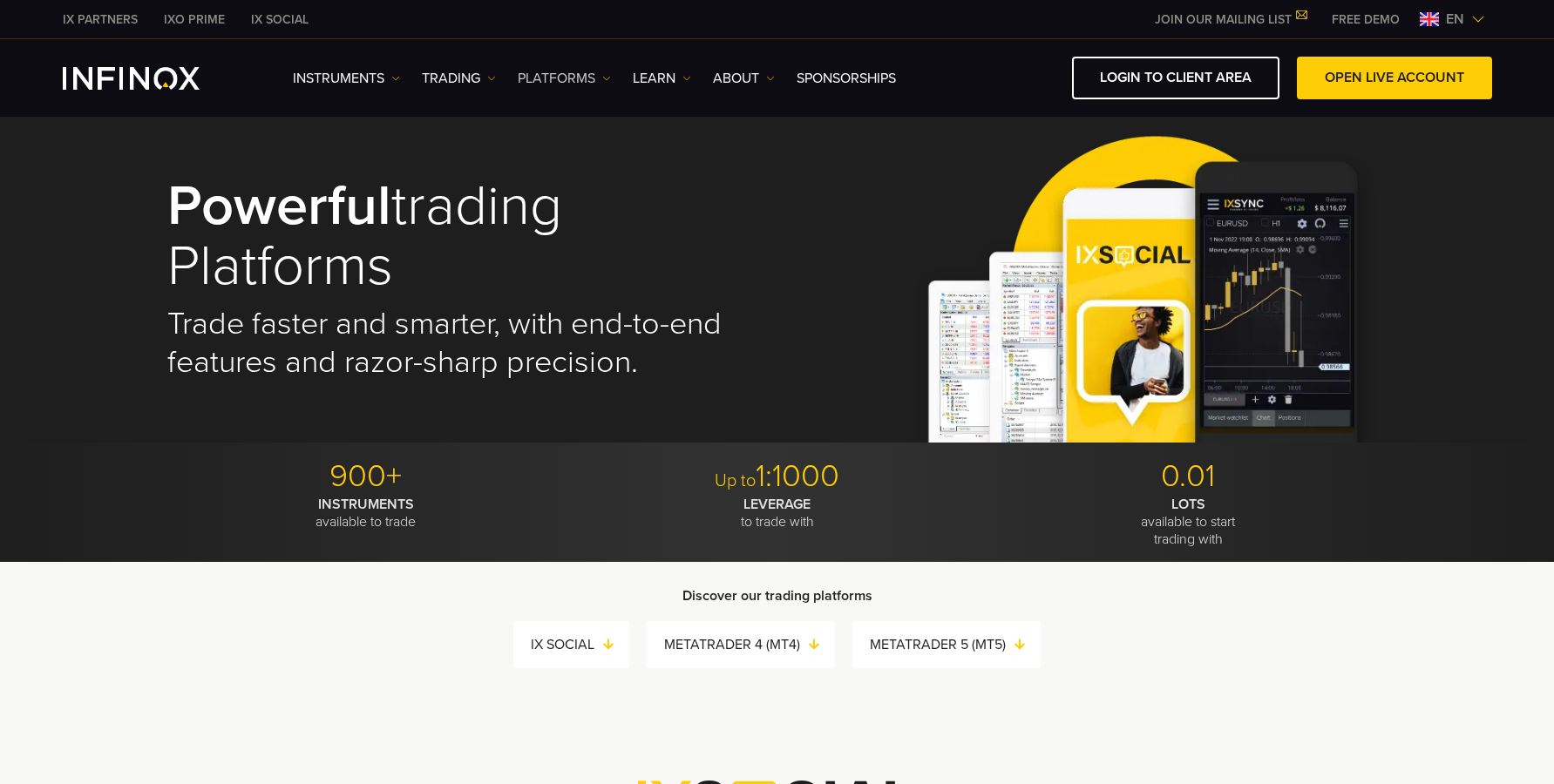
click at [560, 74] on link "PLATFORMS" at bounding box center [564, 79] width 93 height 21
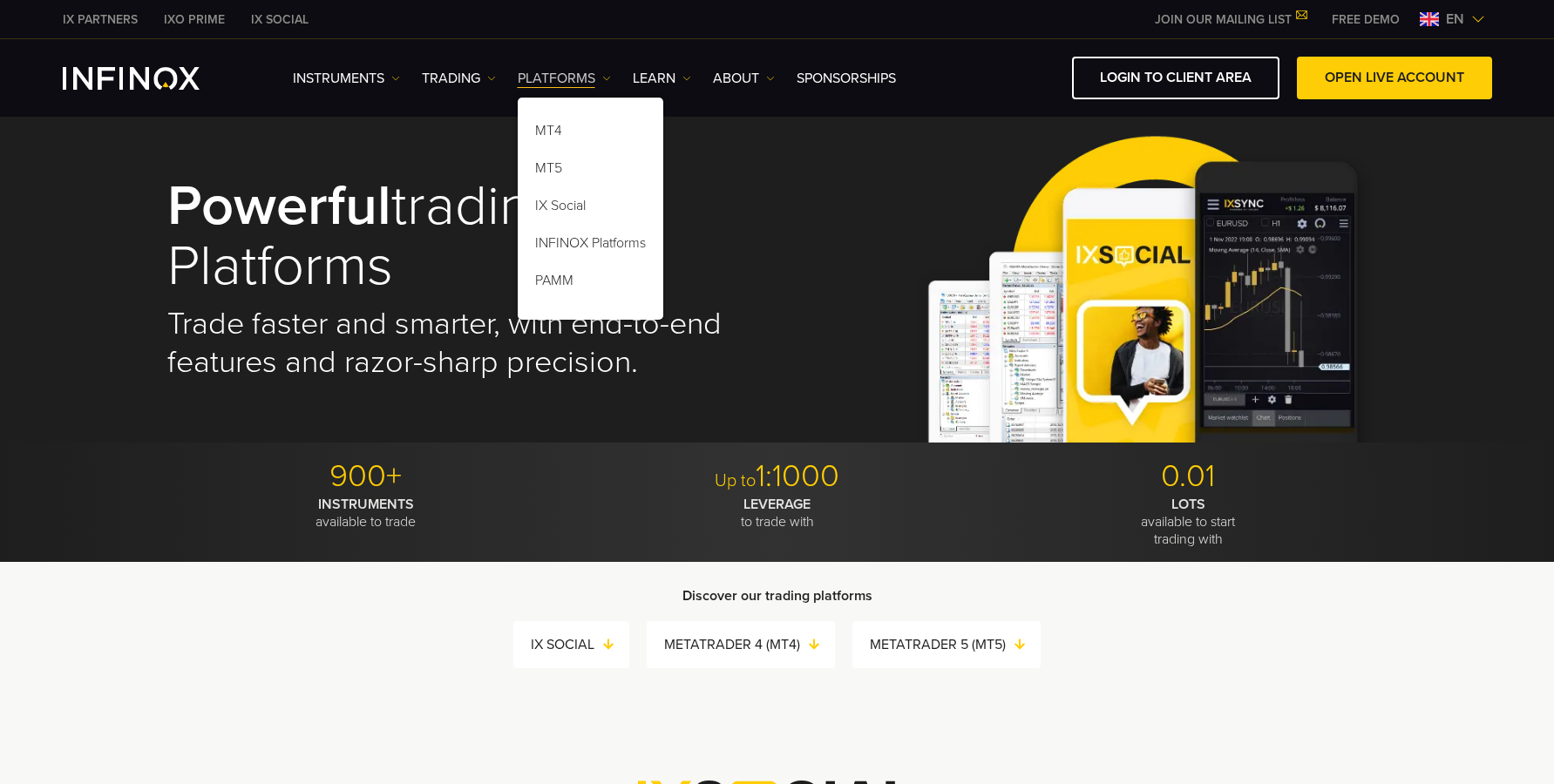
click at [560, 74] on link "PLATFORMS" at bounding box center [564, 79] width 93 height 21
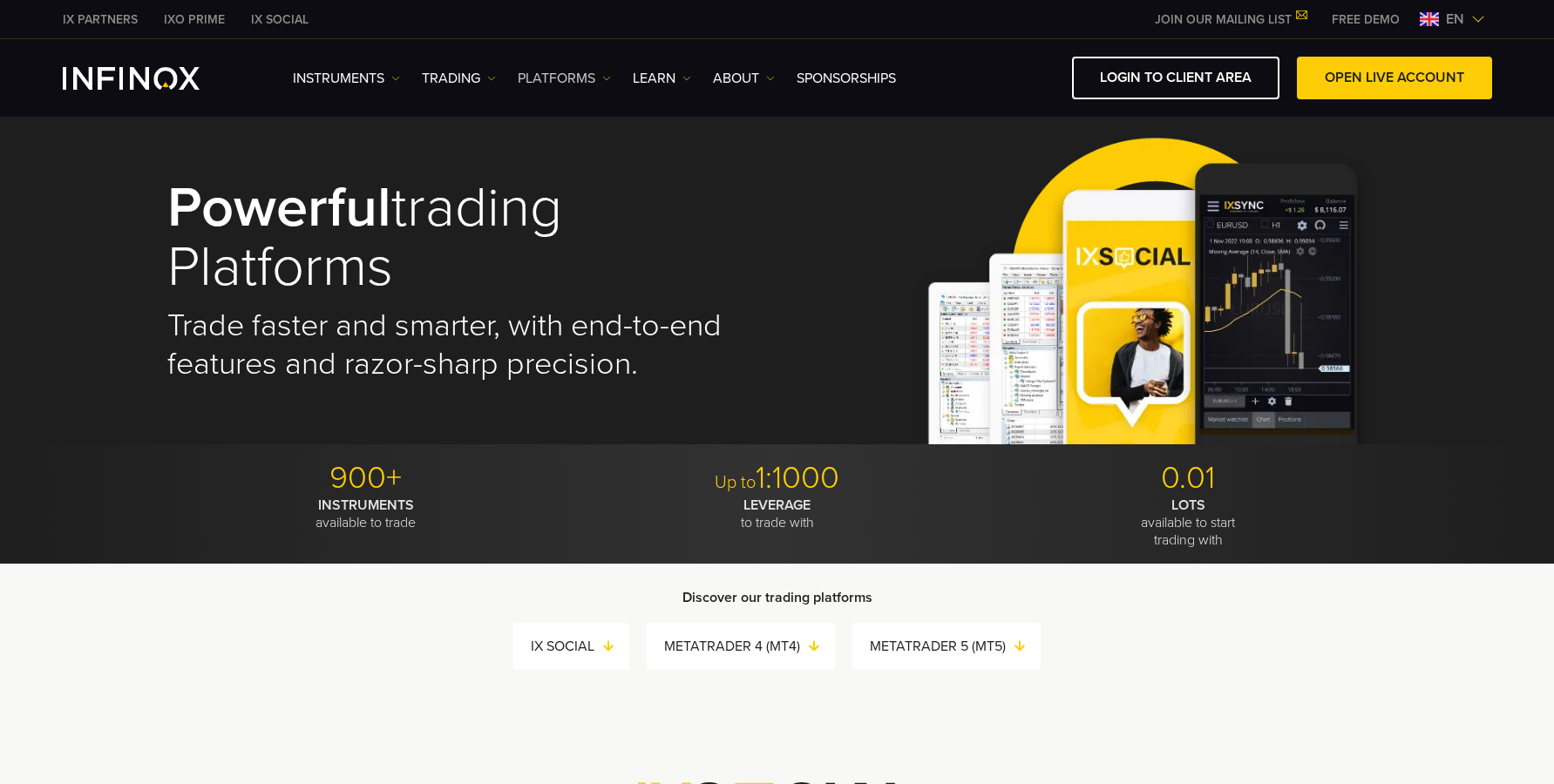
click at [528, 73] on link "PLATFORMS" at bounding box center [564, 79] width 93 height 21
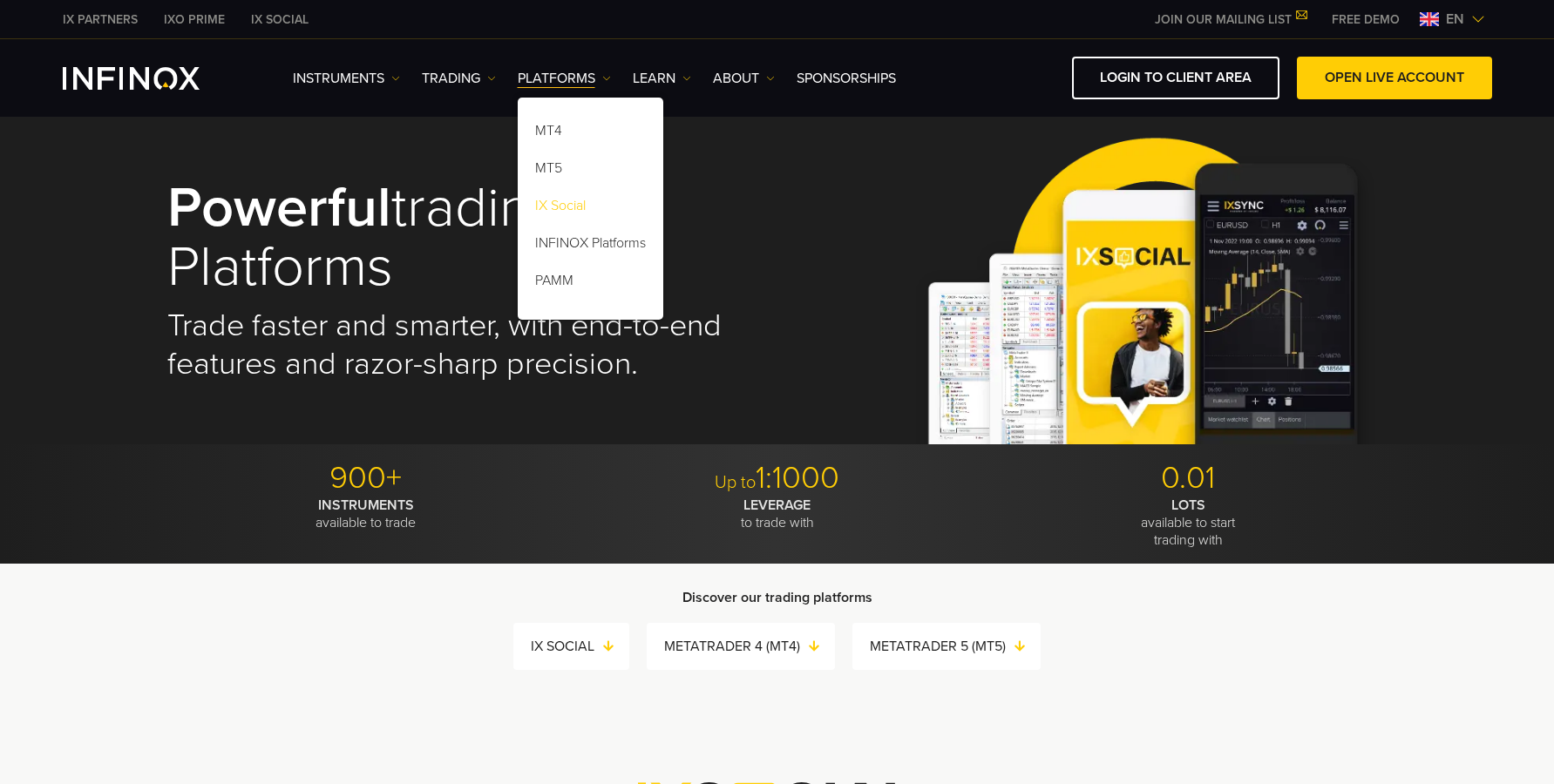
click at [557, 215] on link "IX Social" at bounding box center [590, 208] width 145 height 38
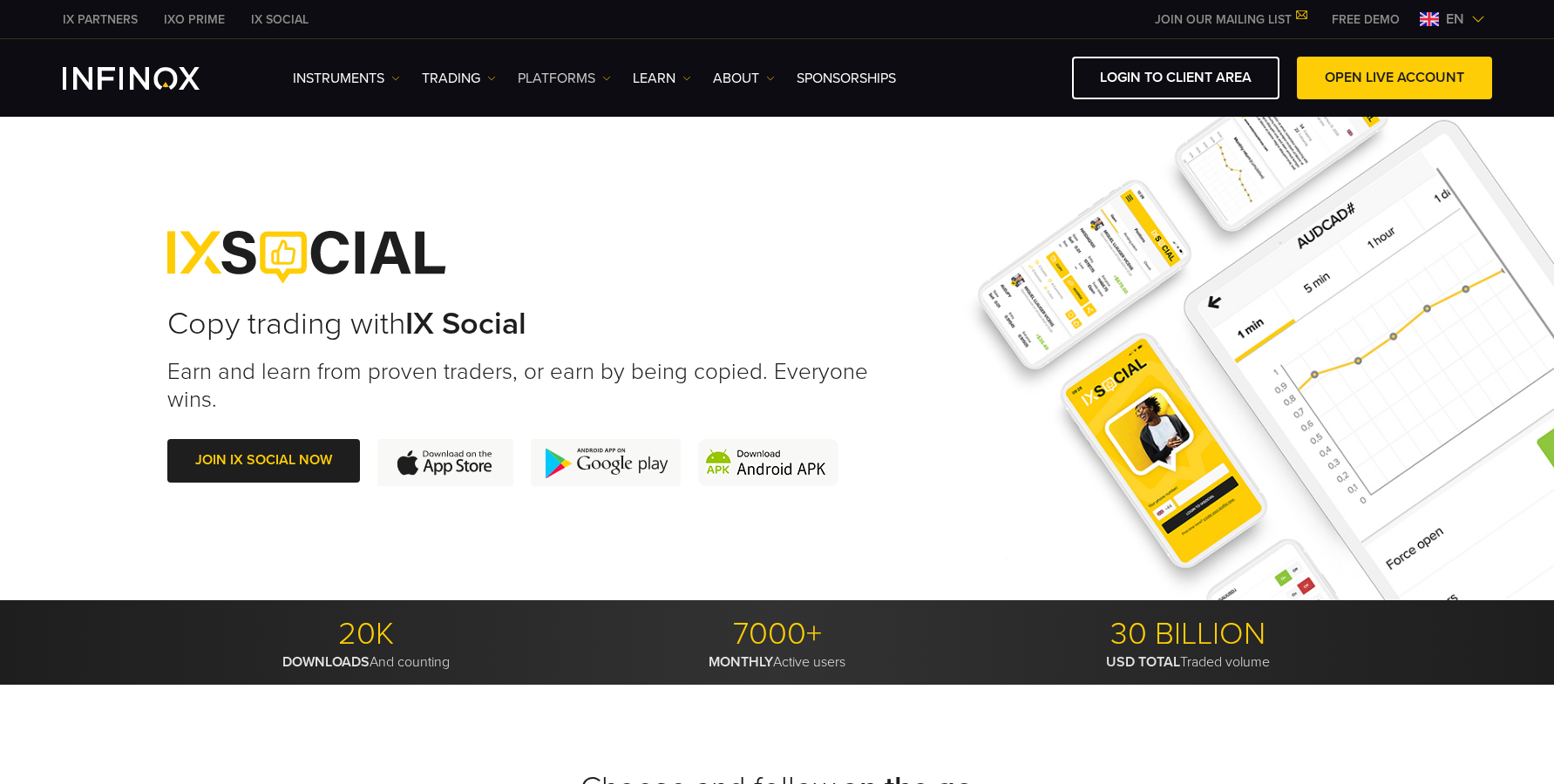
click at [597, 85] on link "PLATFORMS" at bounding box center [564, 79] width 93 height 21
click at [568, 234] on link "INFINOX Platforms" at bounding box center [590, 246] width 145 height 38
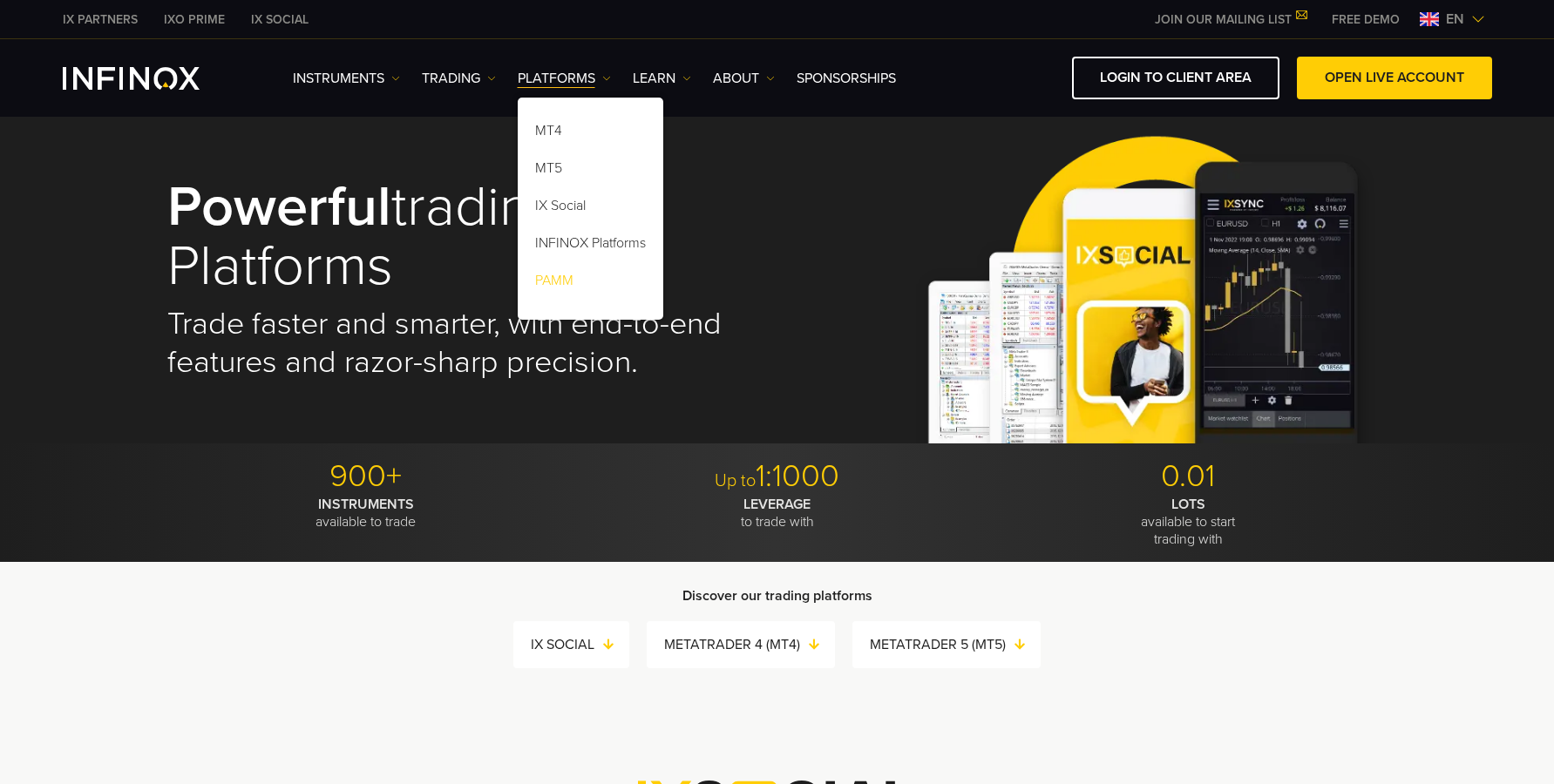
click at [559, 284] on link "PAMM" at bounding box center [590, 284] width 145 height 38
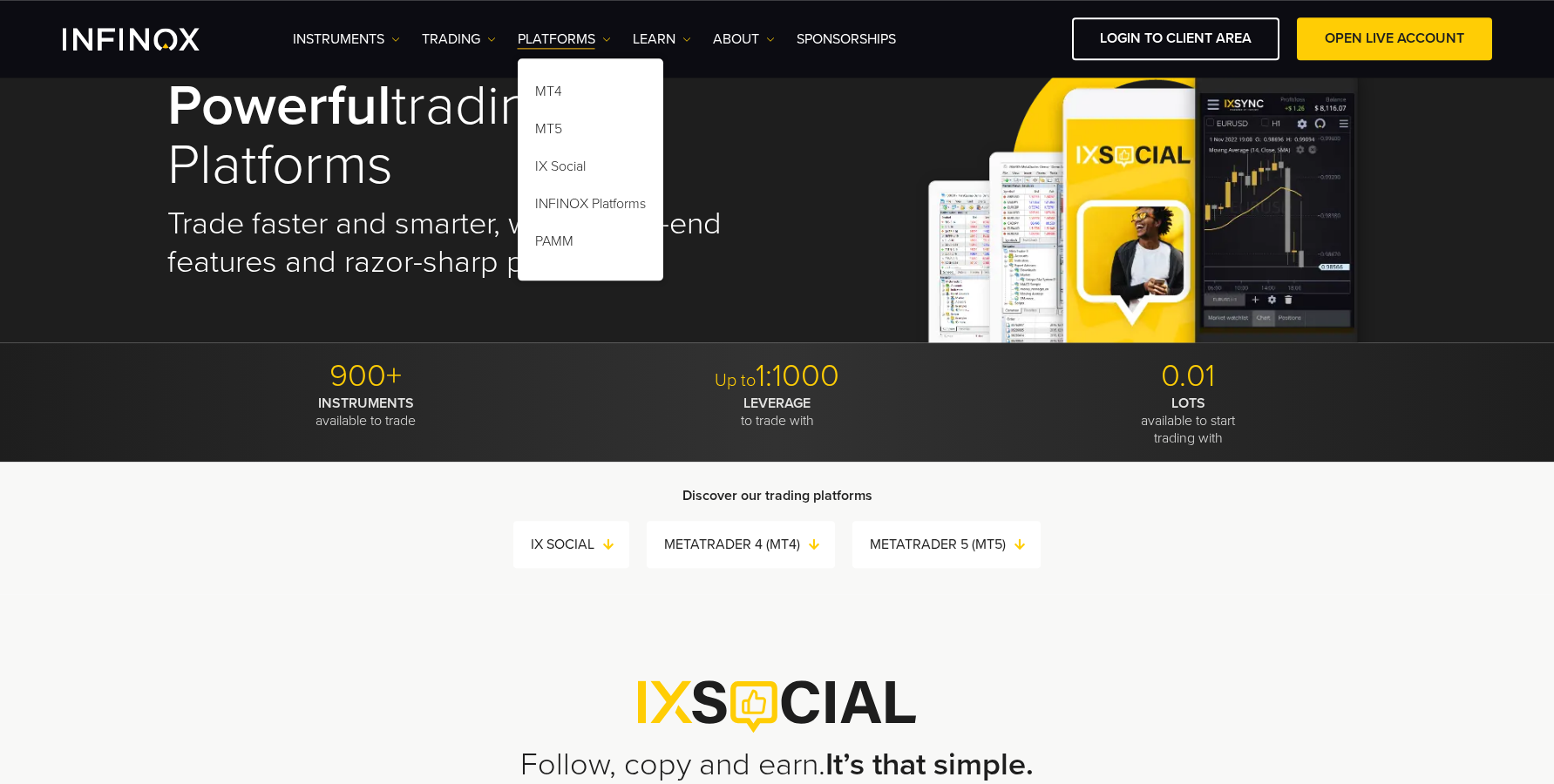
scroll to position [355, 0]
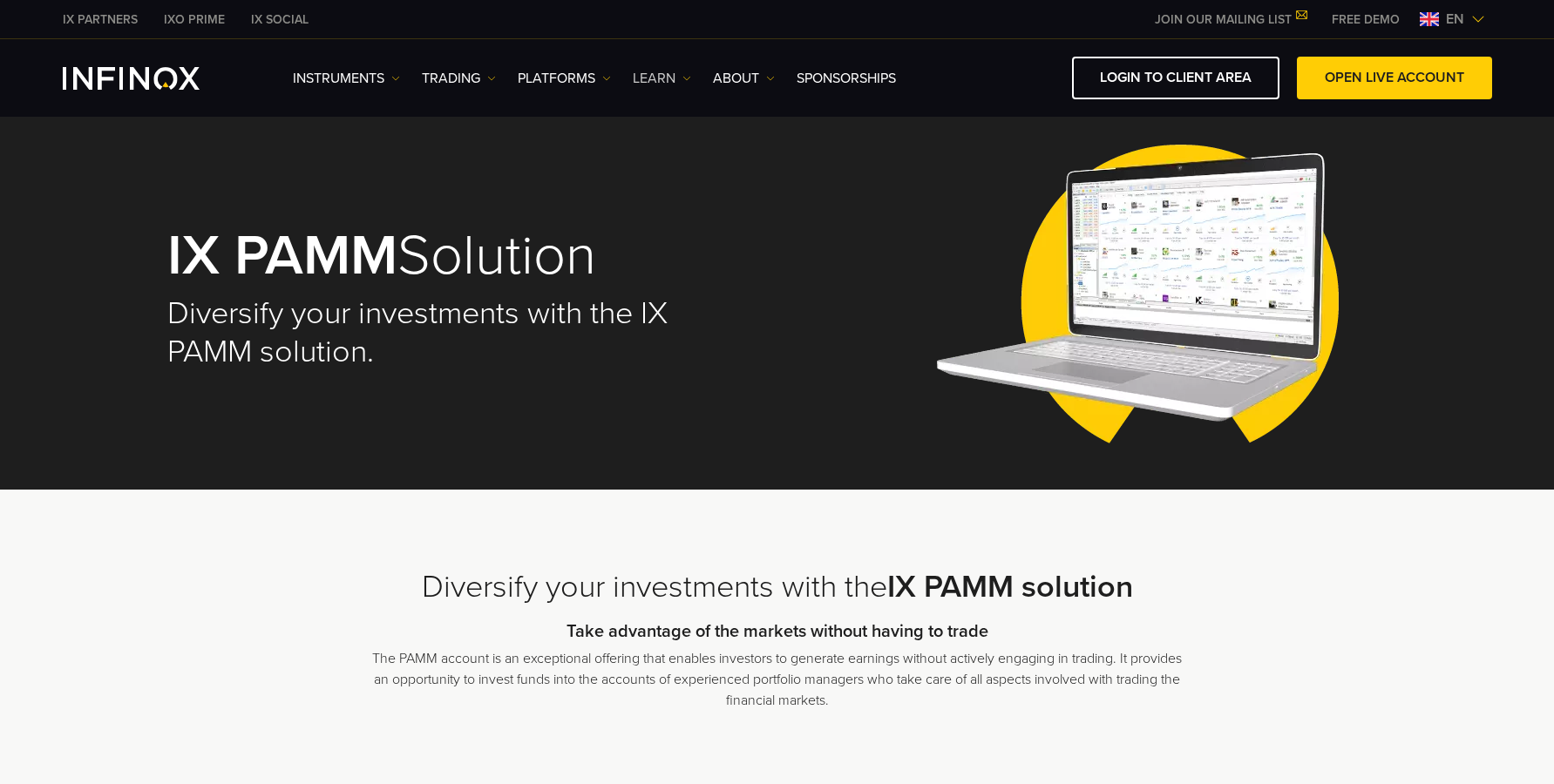
click at [679, 68] on link "Learn" at bounding box center [662, 79] width 59 height 21
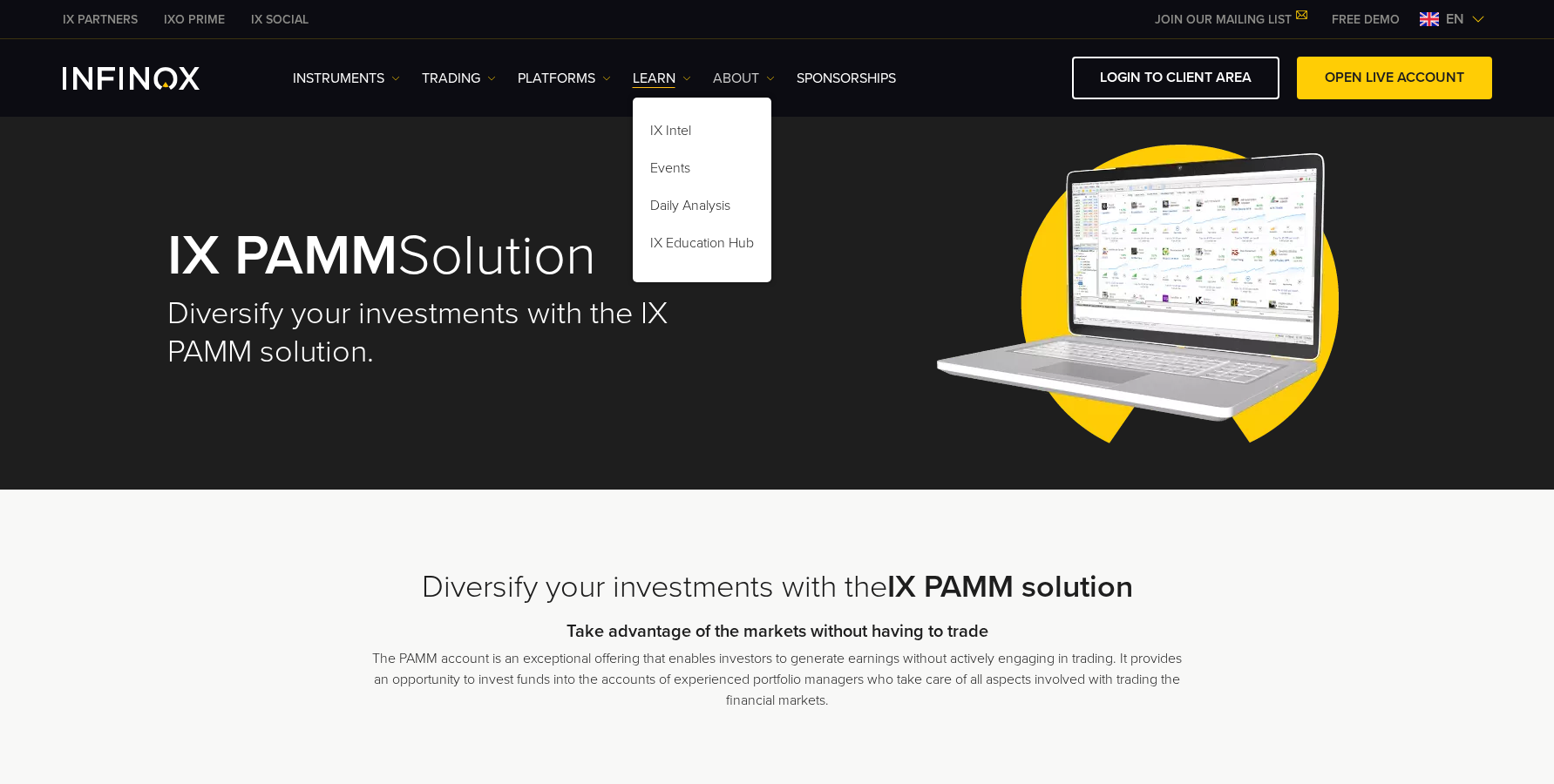
click at [735, 76] on link "ABOUT" at bounding box center [743, 79] width 62 height 21
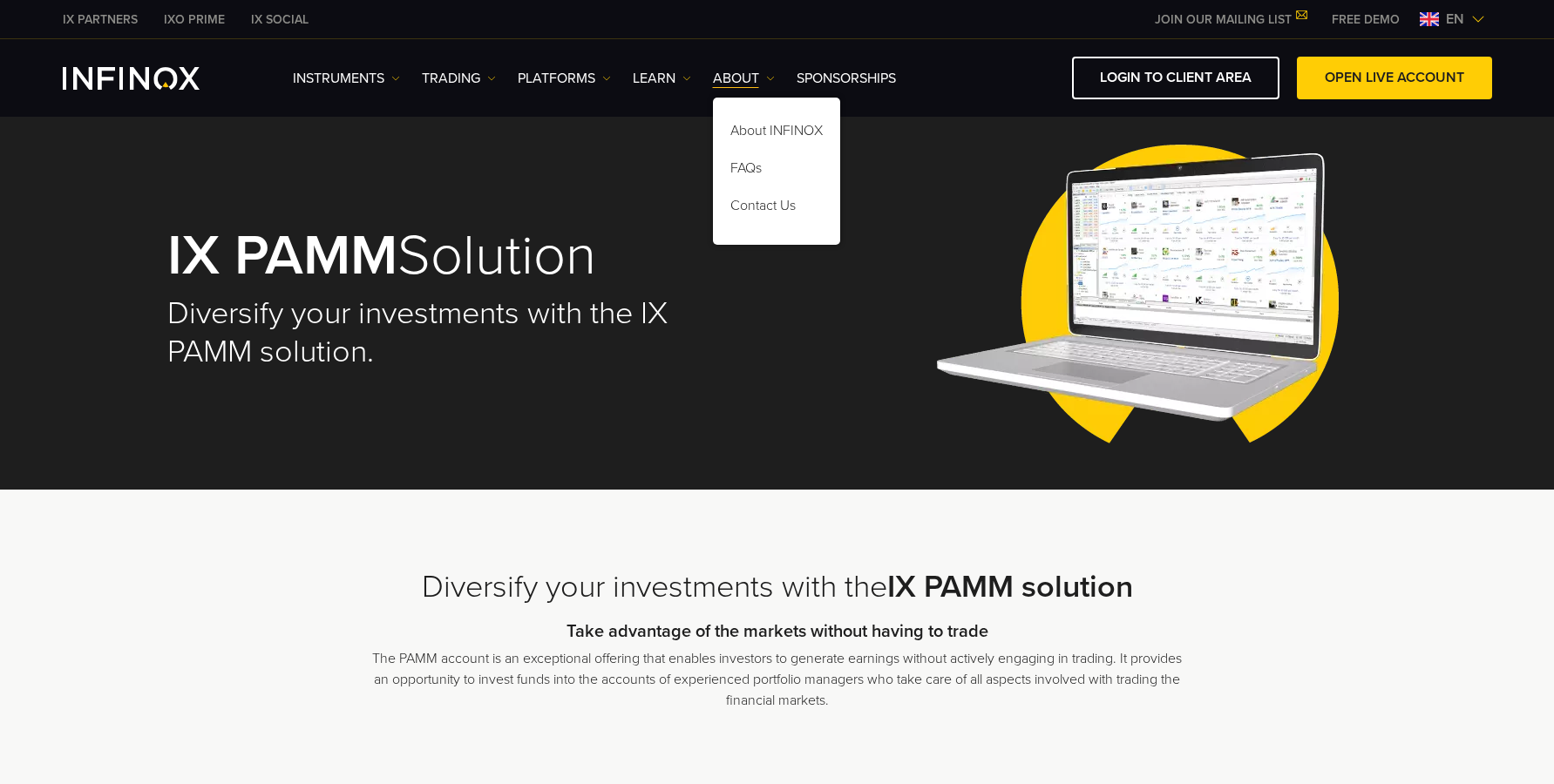
click at [749, 113] on div "About INFINOX FAQs Contact Us" at bounding box center [776, 171] width 127 height 147
click at [749, 132] on link "About INFINOX" at bounding box center [776, 133] width 127 height 38
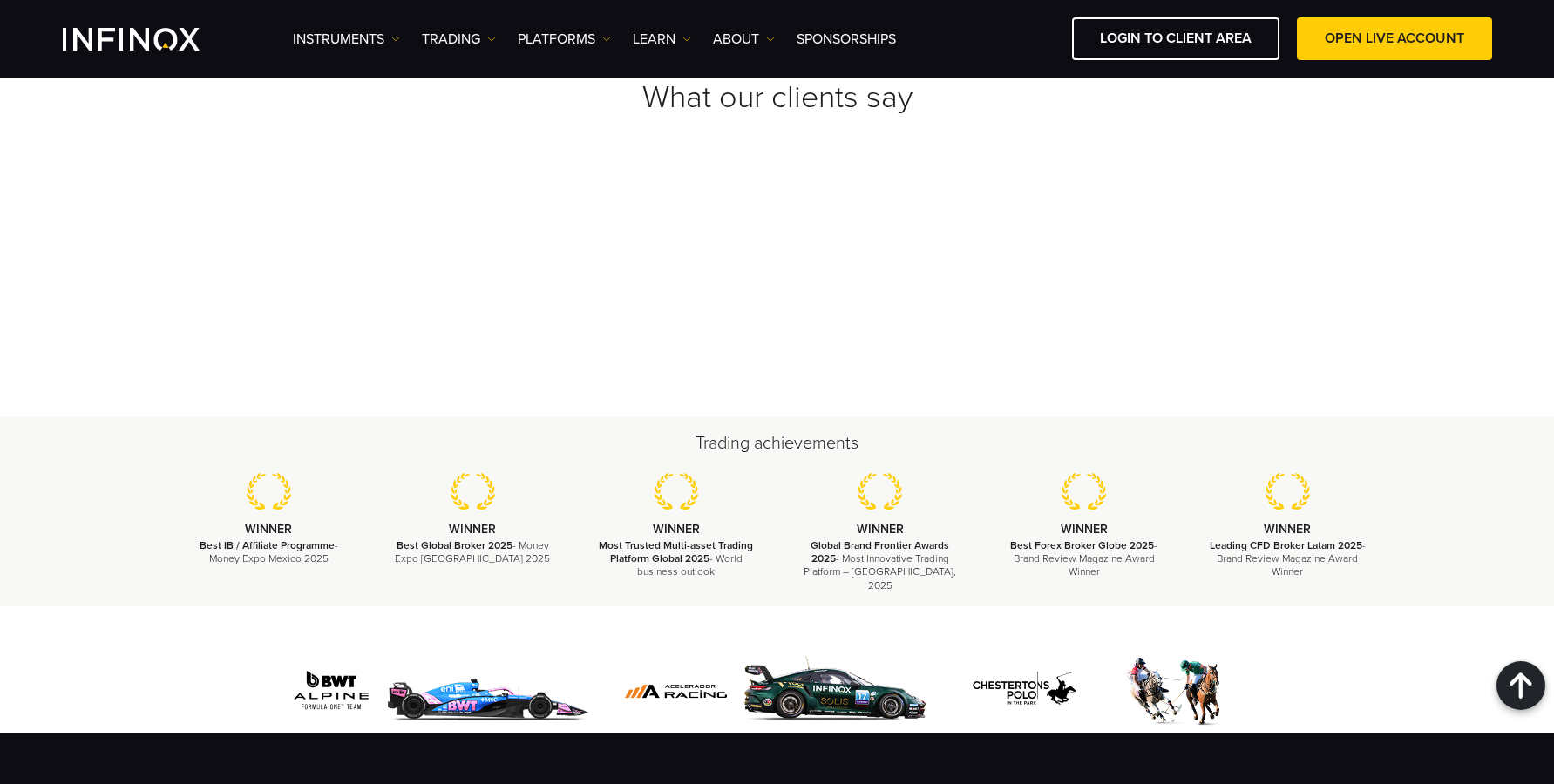
scroll to position [6335, 0]
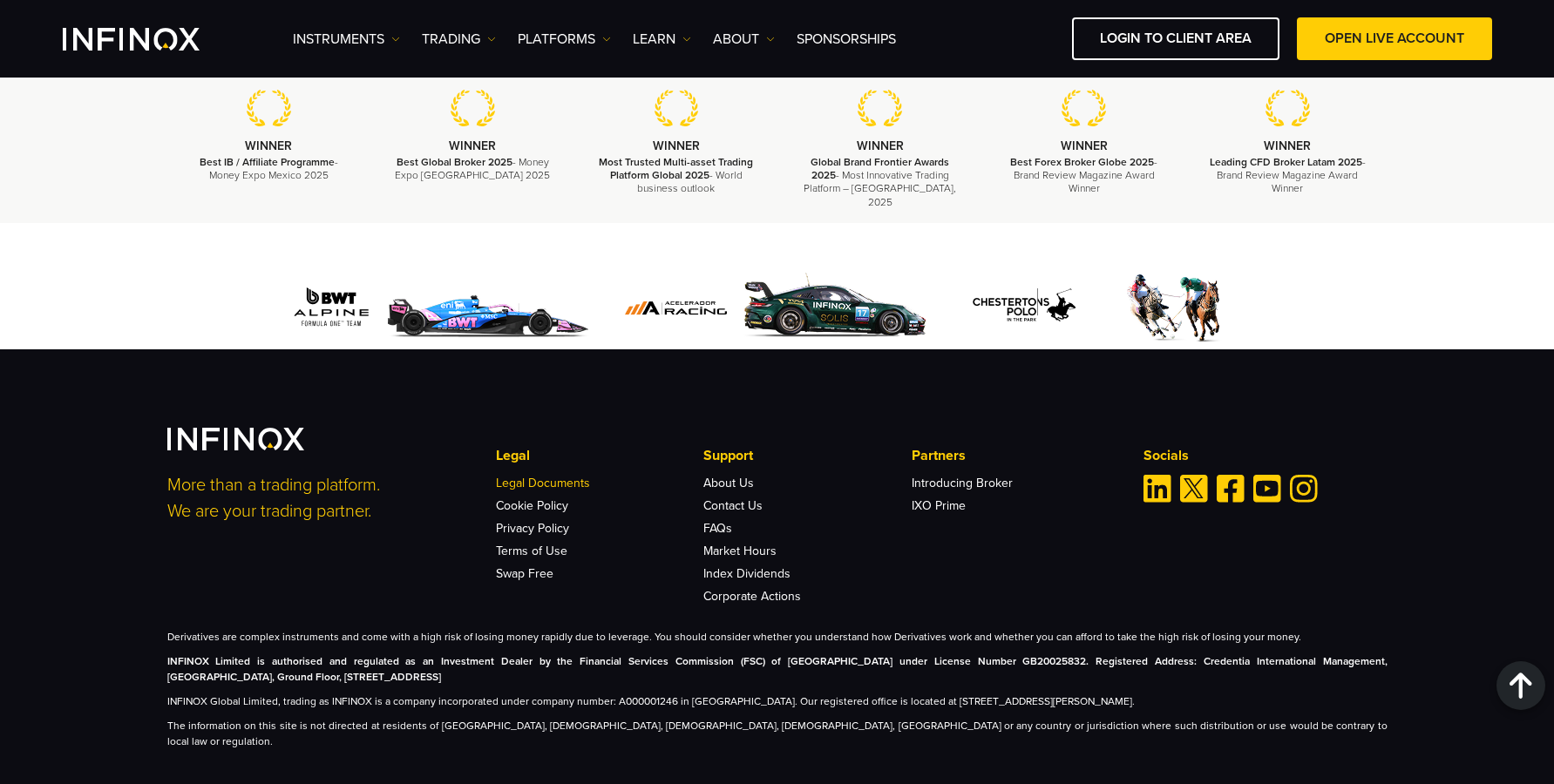
click at [530, 475] on link "Legal Documents" at bounding box center [542, 482] width 94 height 15
click at [541, 498] on link "Cookie Policy" at bounding box center [531, 505] width 73 height 15
click at [542, 521] on link "Privacy Policy" at bounding box center [532, 528] width 74 height 15
click at [550, 566] on link "Swap Free" at bounding box center [524, 573] width 58 height 15
click at [735, 475] on link "About Us" at bounding box center [728, 482] width 51 height 15
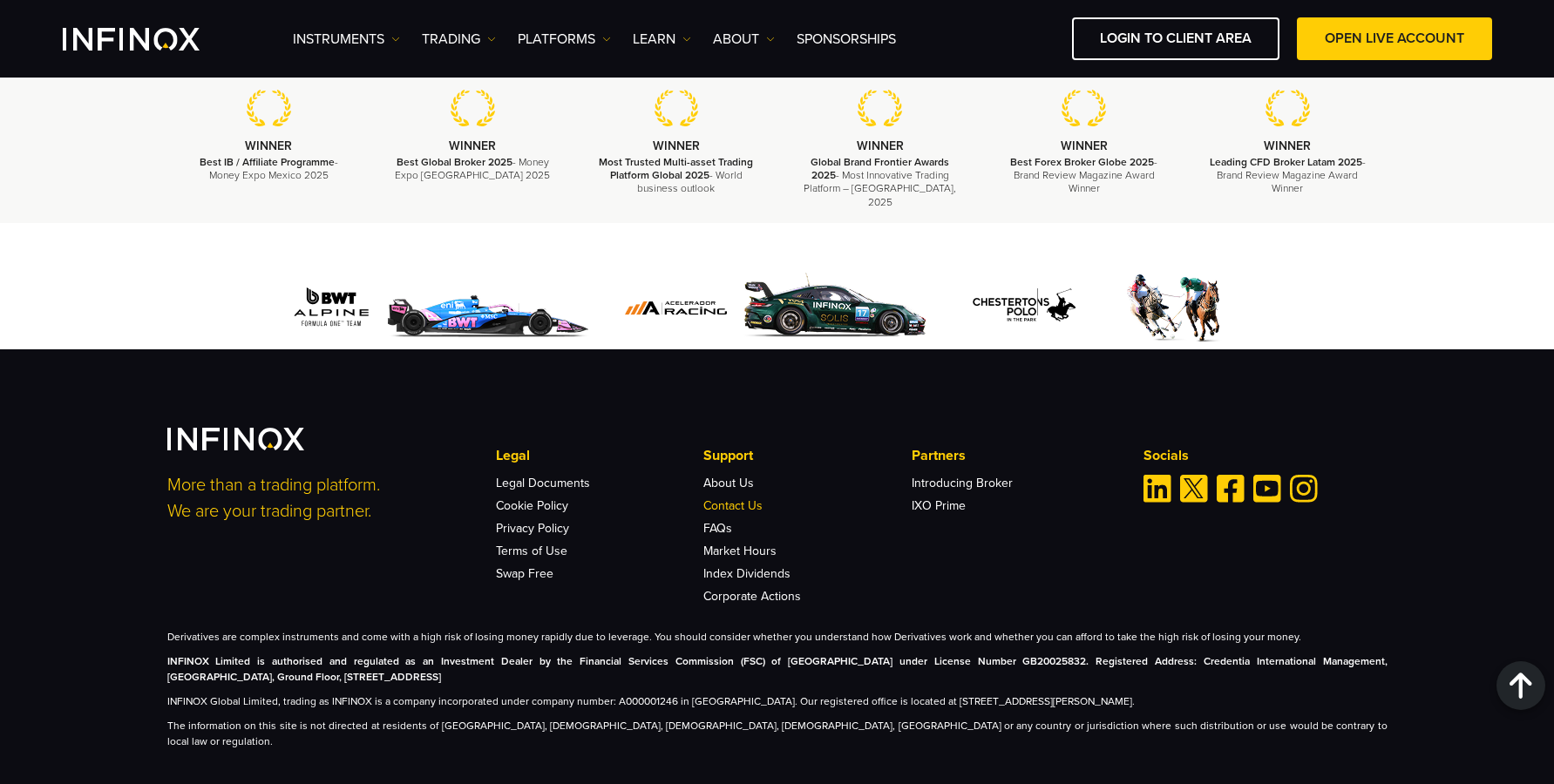
click at [722, 498] on link "Contact Us" at bounding box center [733, 505] width 60 height 15
click at [1000, 475] on link "Introducing Broker" at bounding box center [961, 482] width 101 height 15
click at [943, 498] on link "IXO Prime" at bounding box center [939, 505] width 54 height 15
click at [1227, 480] on img "Facebook" at bounding box center [1230, 488] width 28 height 28
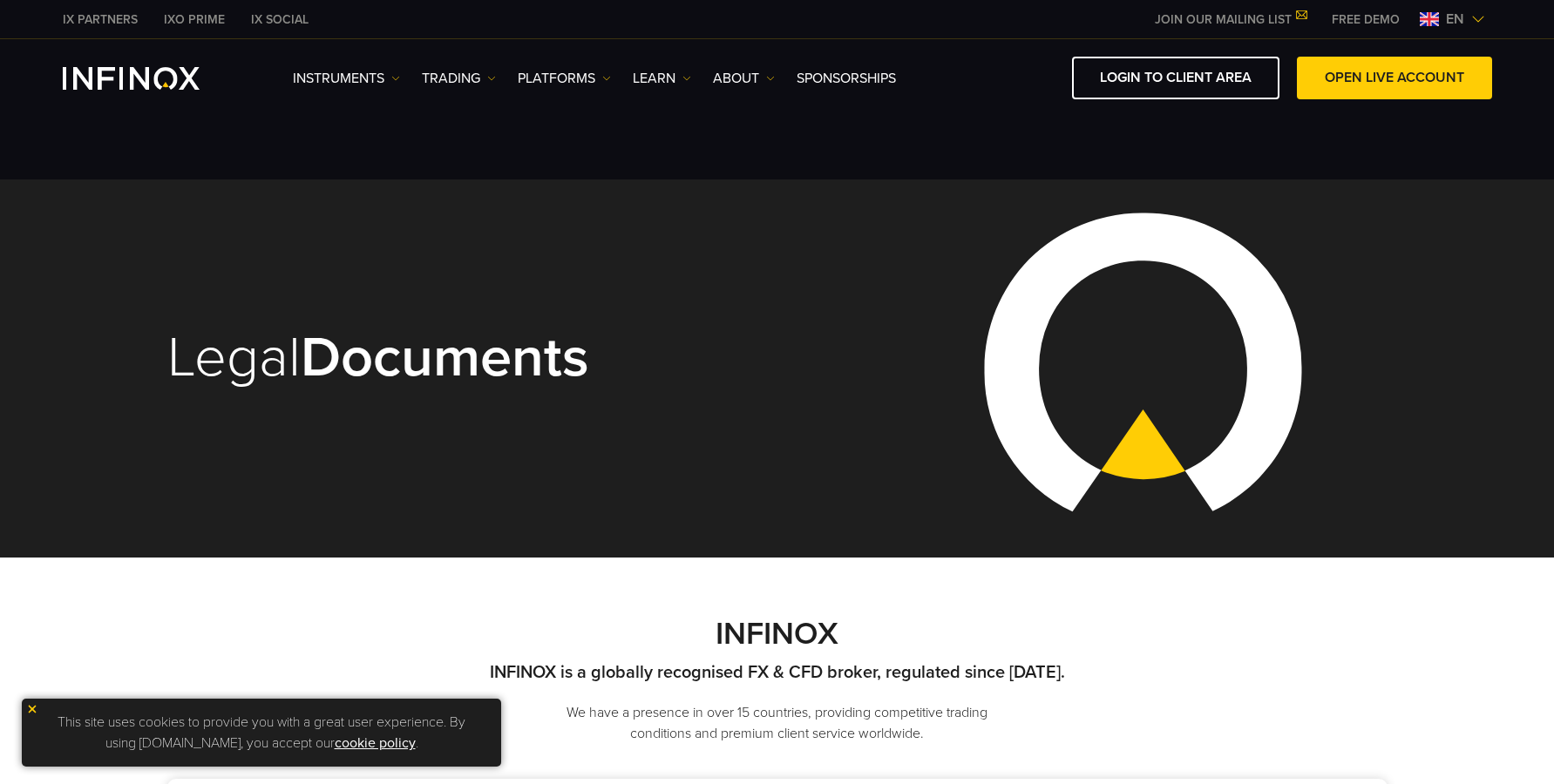
scroll to position [355, 0]
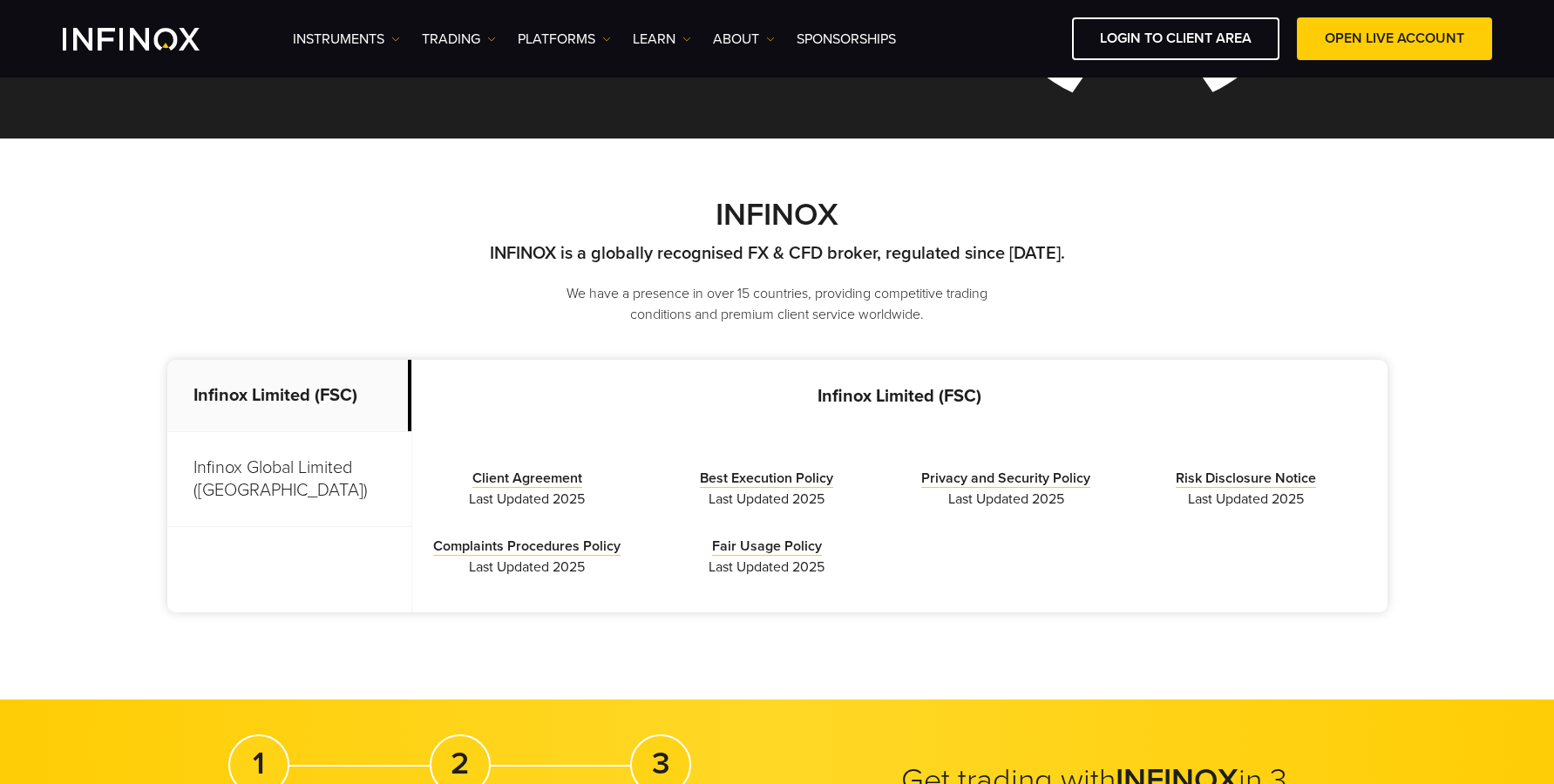
drag, startPoint x: 982, startPoint y: 400, endPoint x: 811, endPoint y: 407, distance: 171.1
click at [811, 407] on p "Infinox Limited (FSC)" at bounding box center [900, 396] width 975 height 21
copy p "Infinox Limited (FSC)"
click at [1190, 416] on div "Infinox Limited (FSC) Client Agreement Last Updated 2025 Best Execution Policy" at bounding box center [900, 499] width 975 height 227
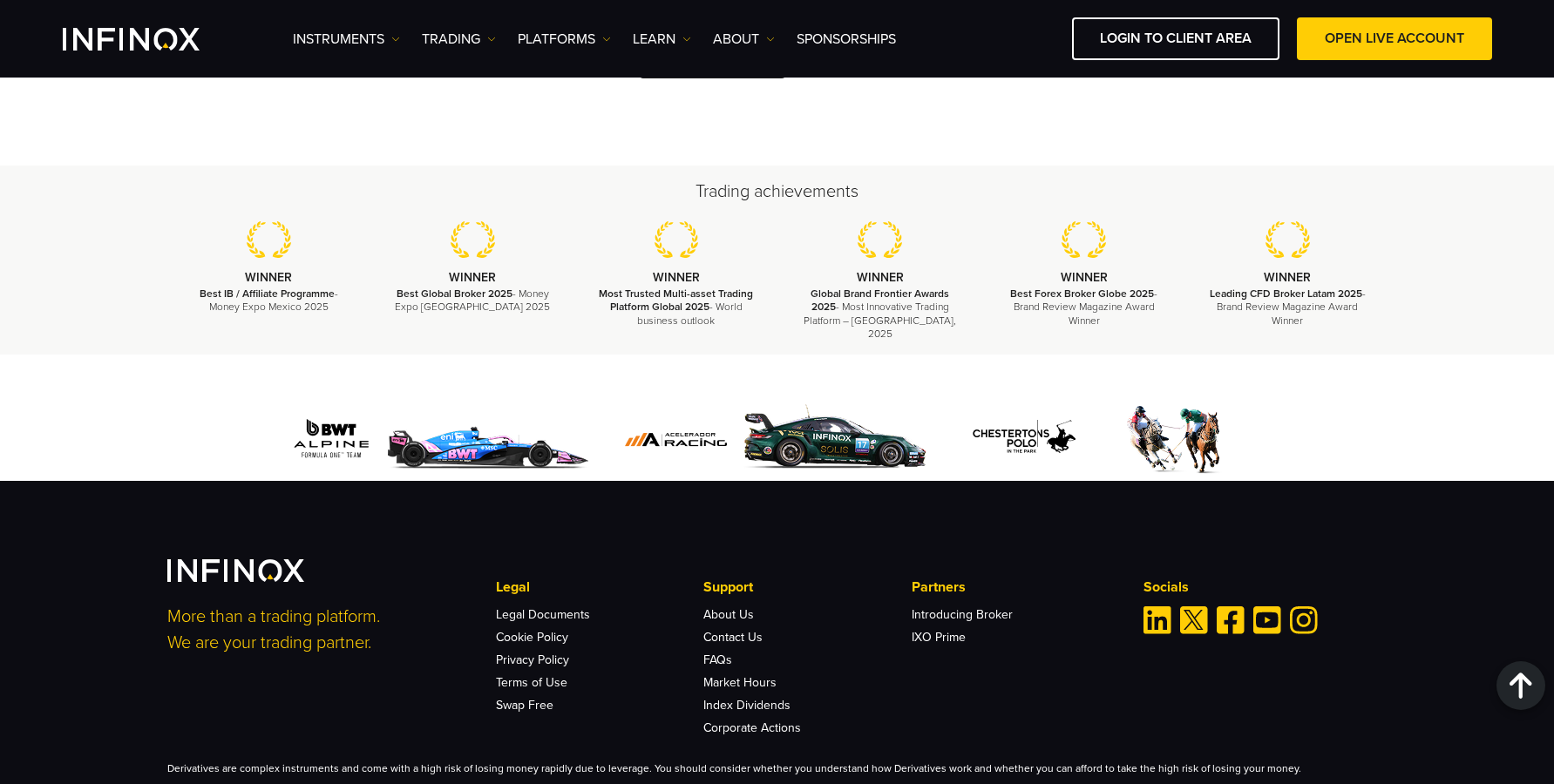
scroll to position [2599, 0]
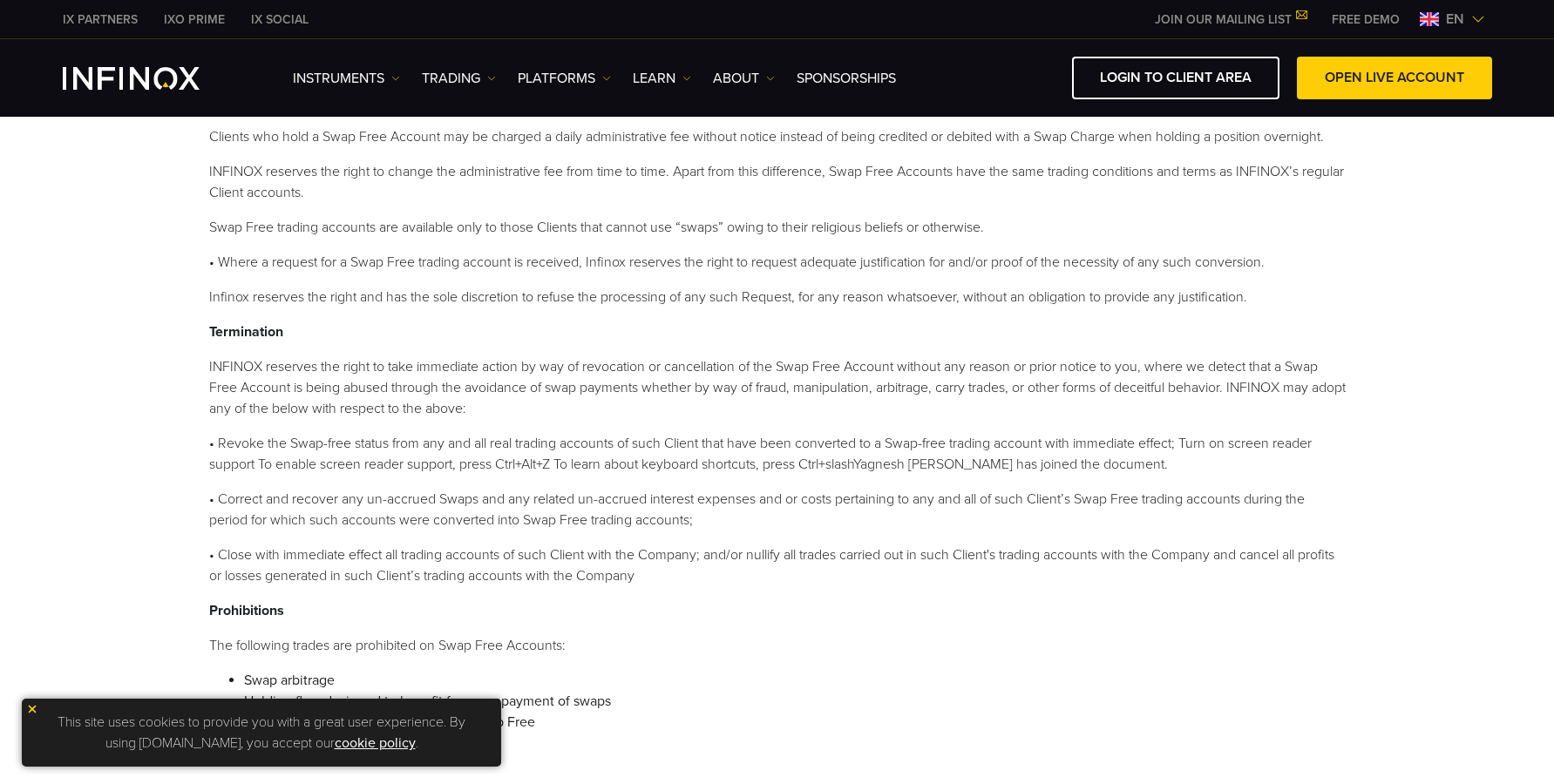
scroll to position [267, 0]
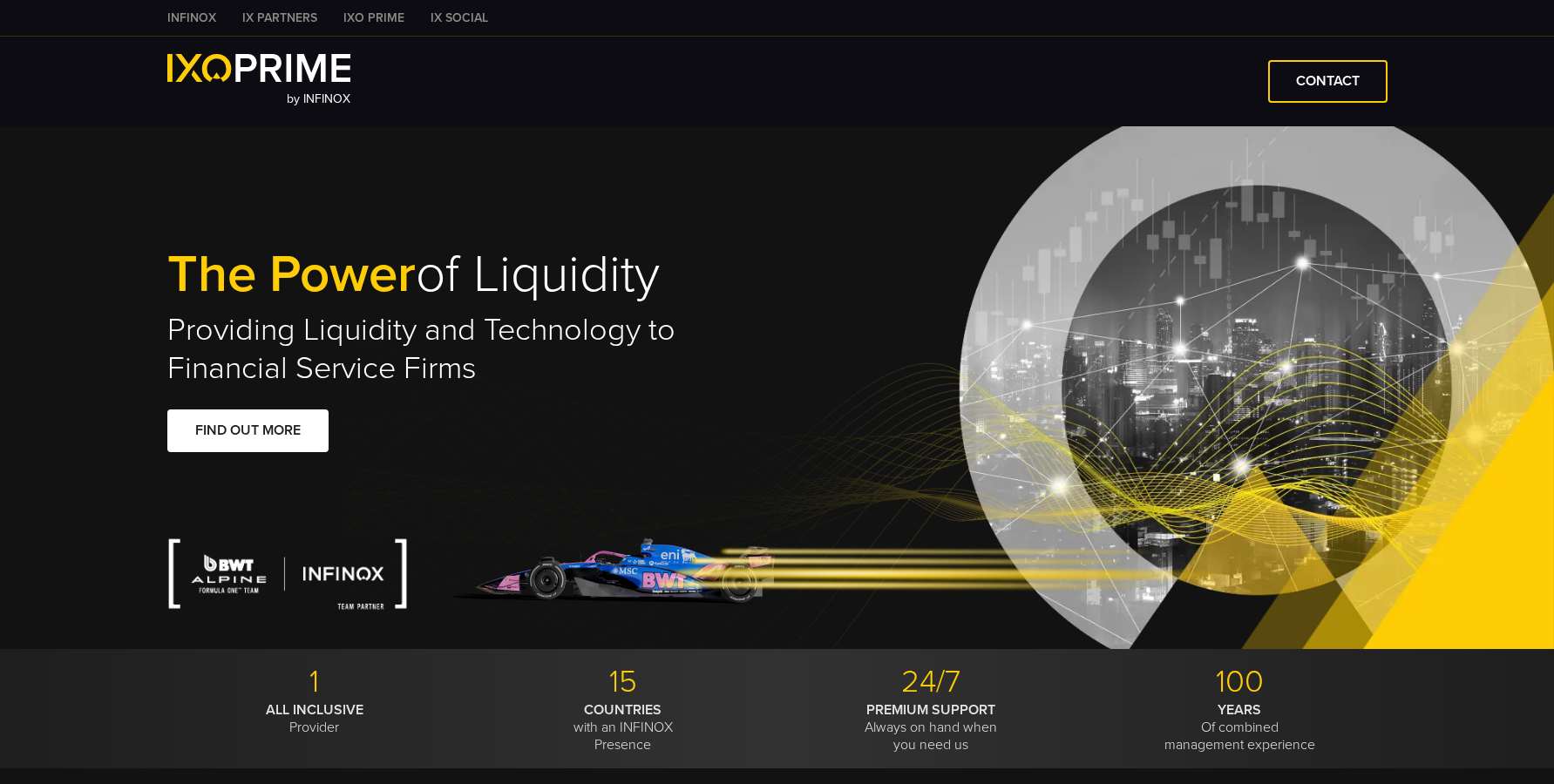
type input "**"
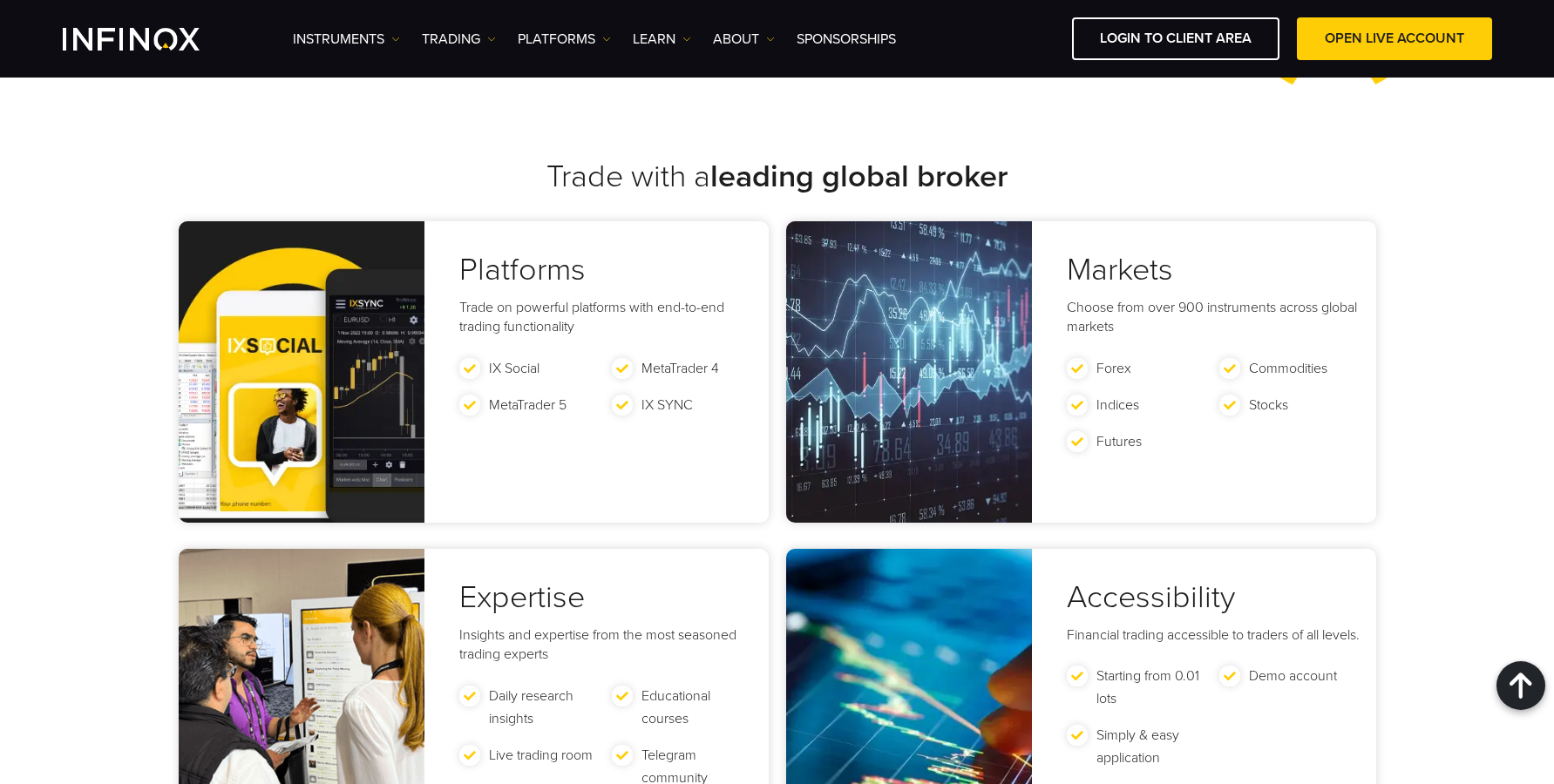
scroll to position [3553, 0]
